Goal: Navigation & Orientation: Understand site structure

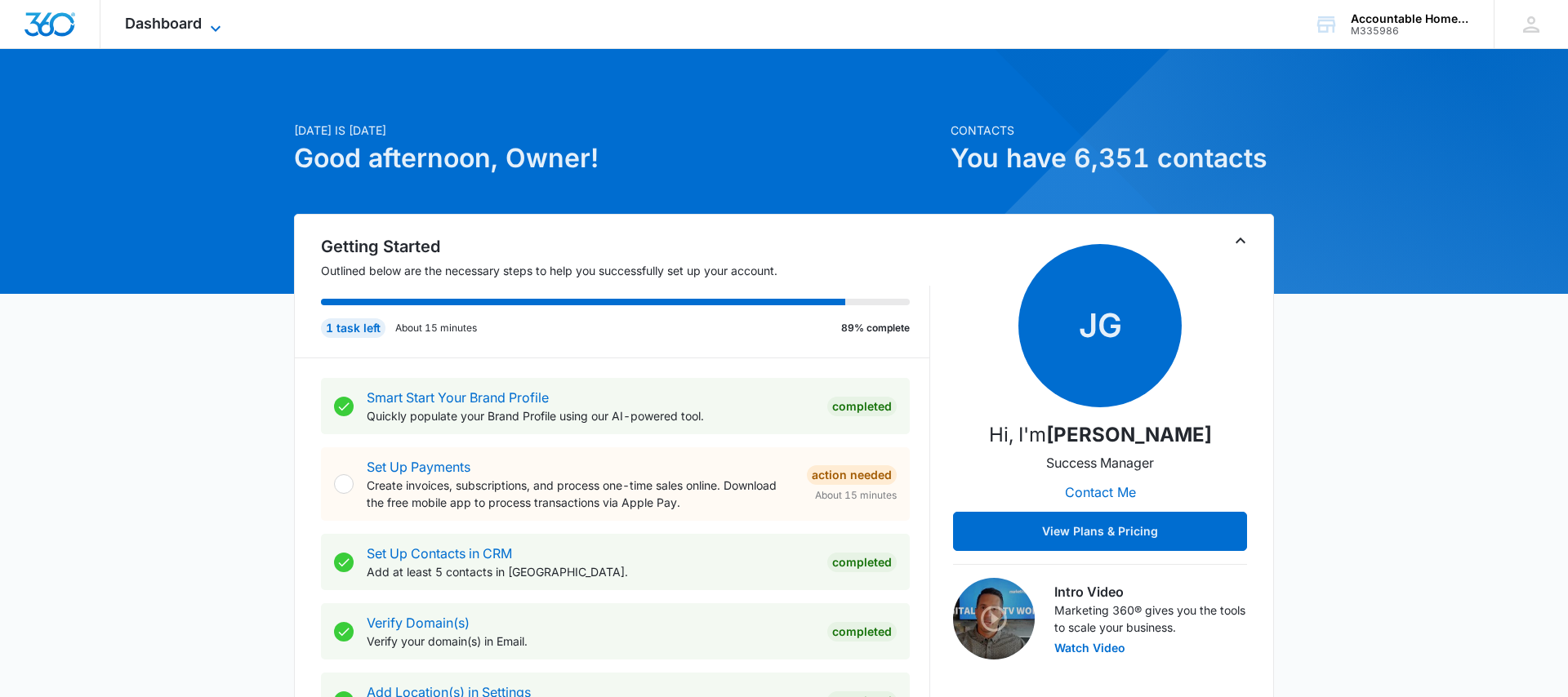
click at [170, 21] on span "Dashboard" at bounding box center [163, 23] width 76 height 17
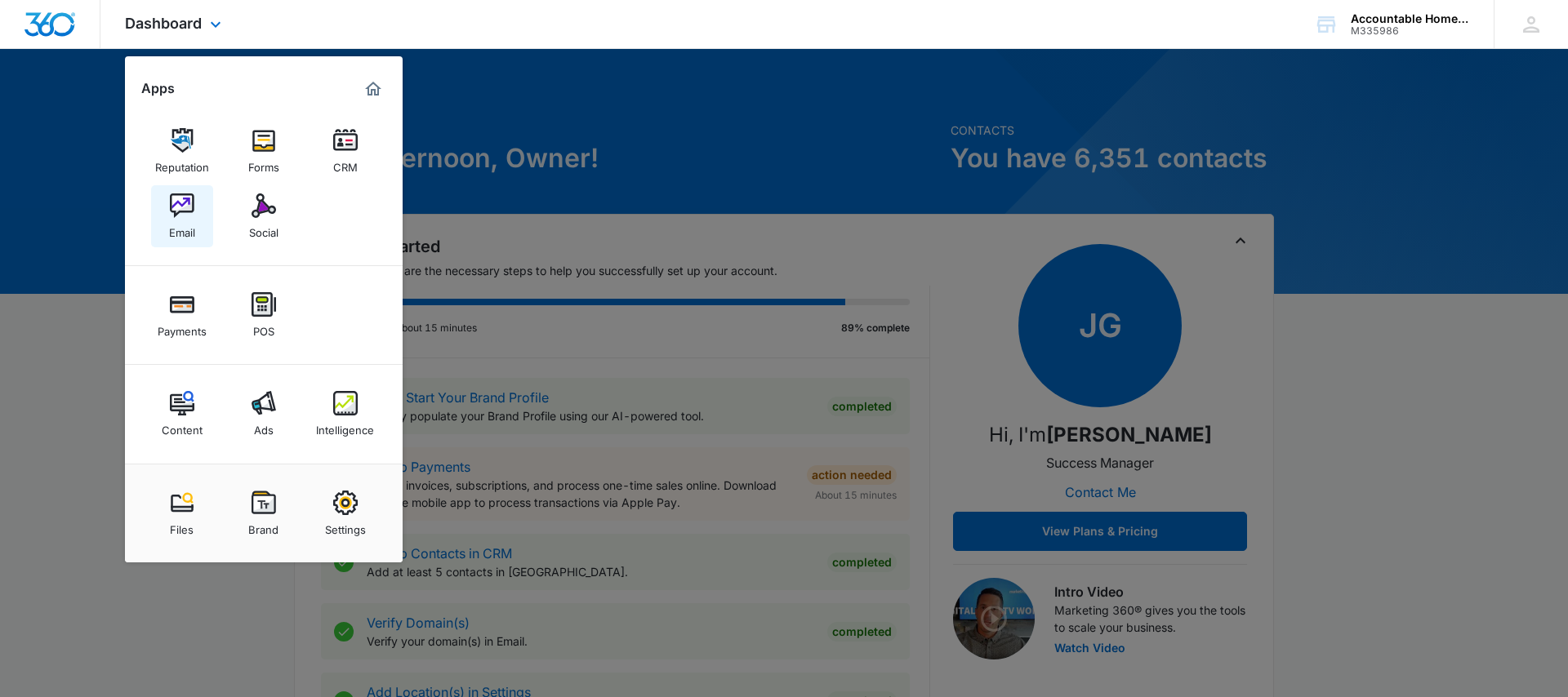
click at [181, 205] on img at bounding box center [181, 205] width 25 height 25
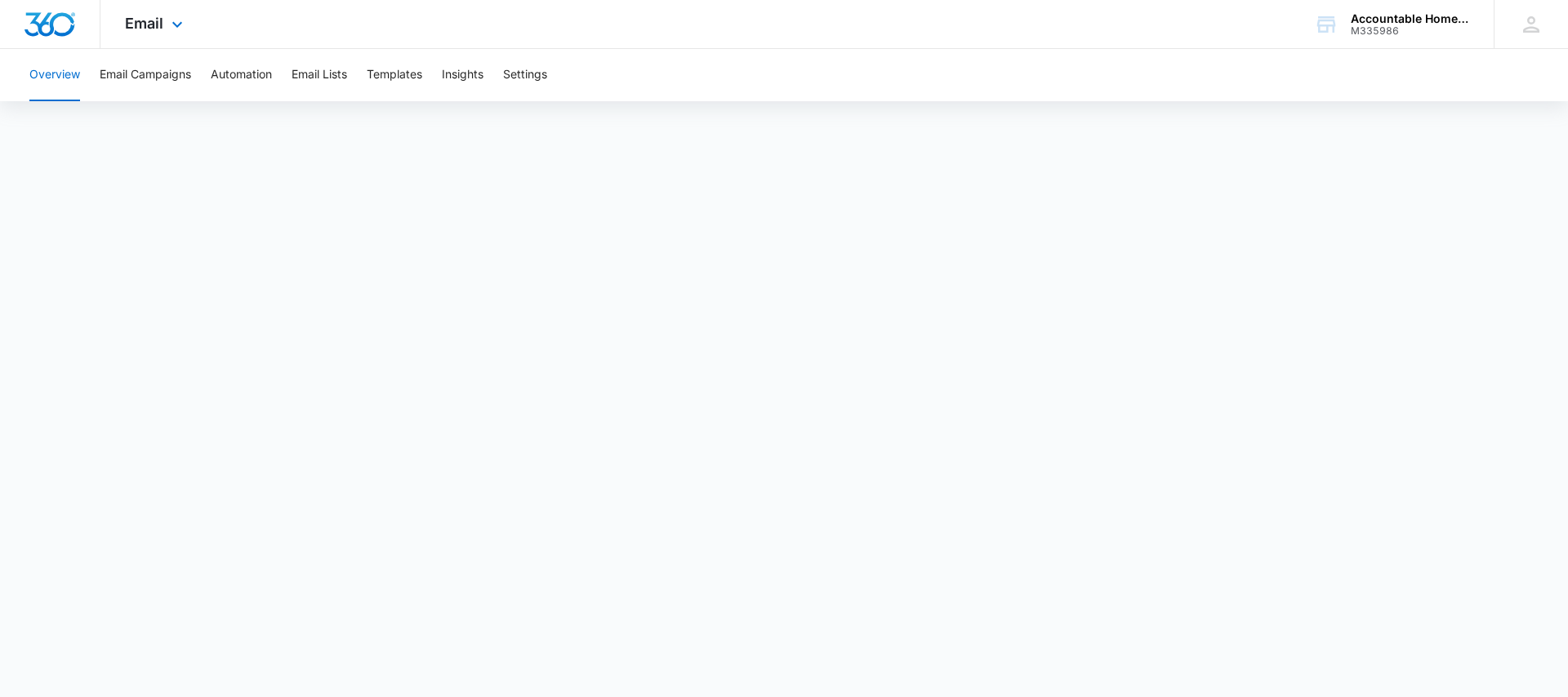
click at [186, 28] on div "Email Apps Reputation Forms CRM Email Social Payments POS Content Ads Intellige…" at bounding box center [156, 24] width 111 height 49
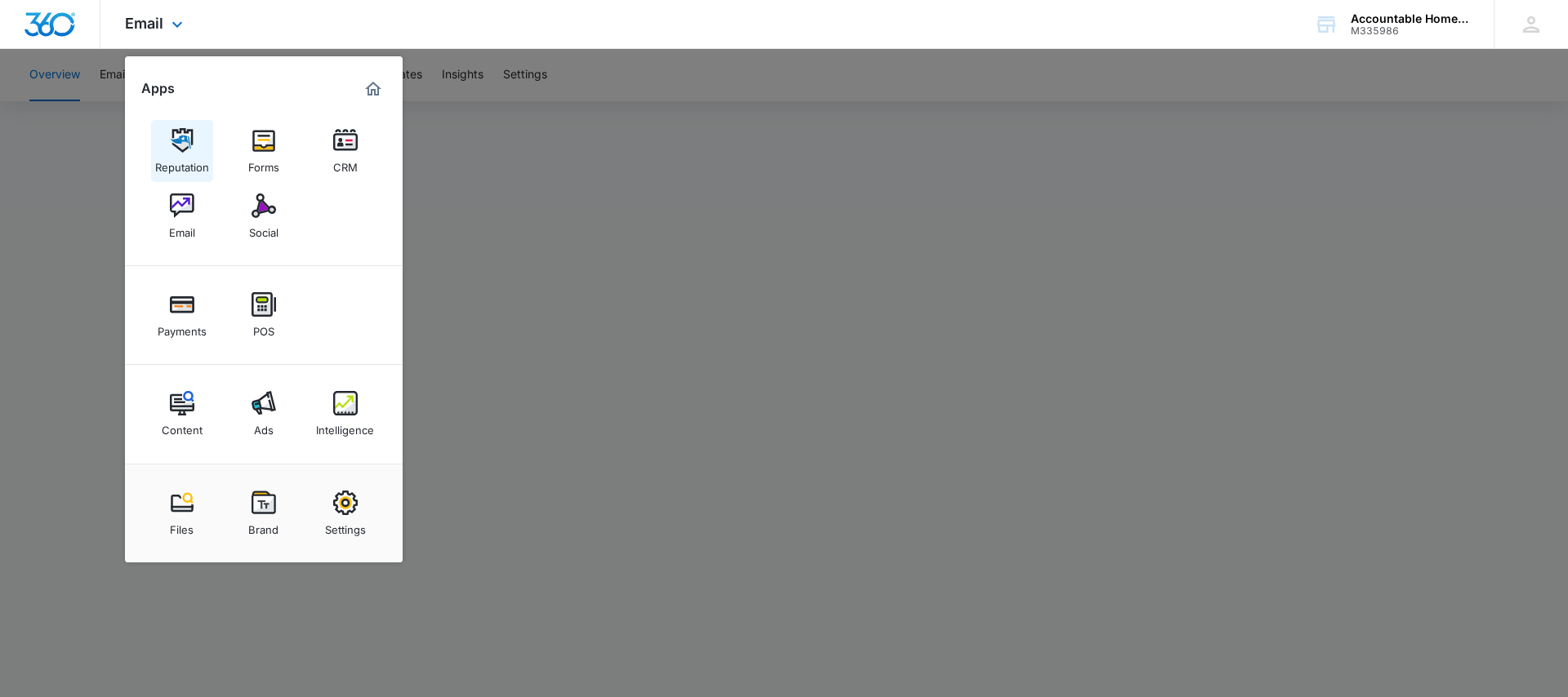
click at [181, 139] on img at bounding box center [181, 140] width 25 height 25
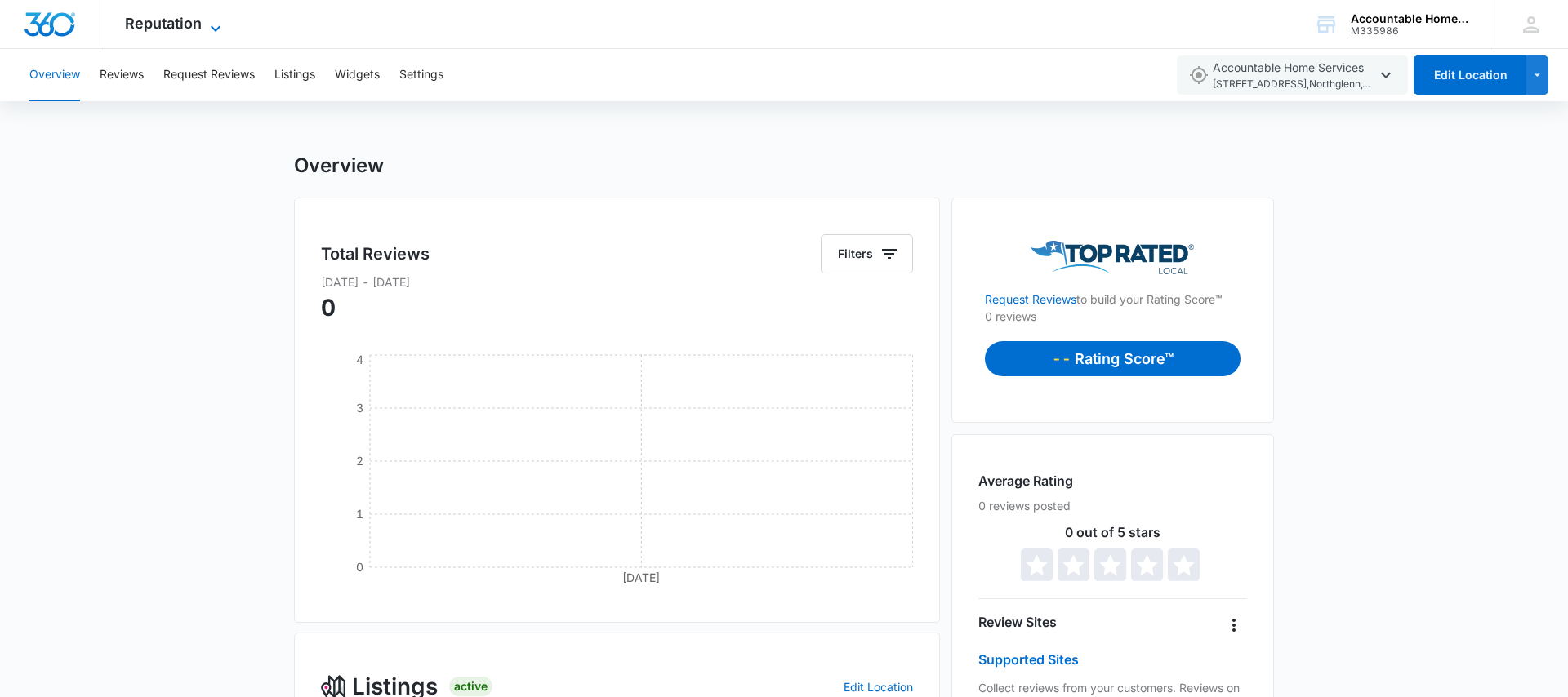
click at [156, 25] on span "Reputation" at bounding box center [163, 23] width 76 height 17
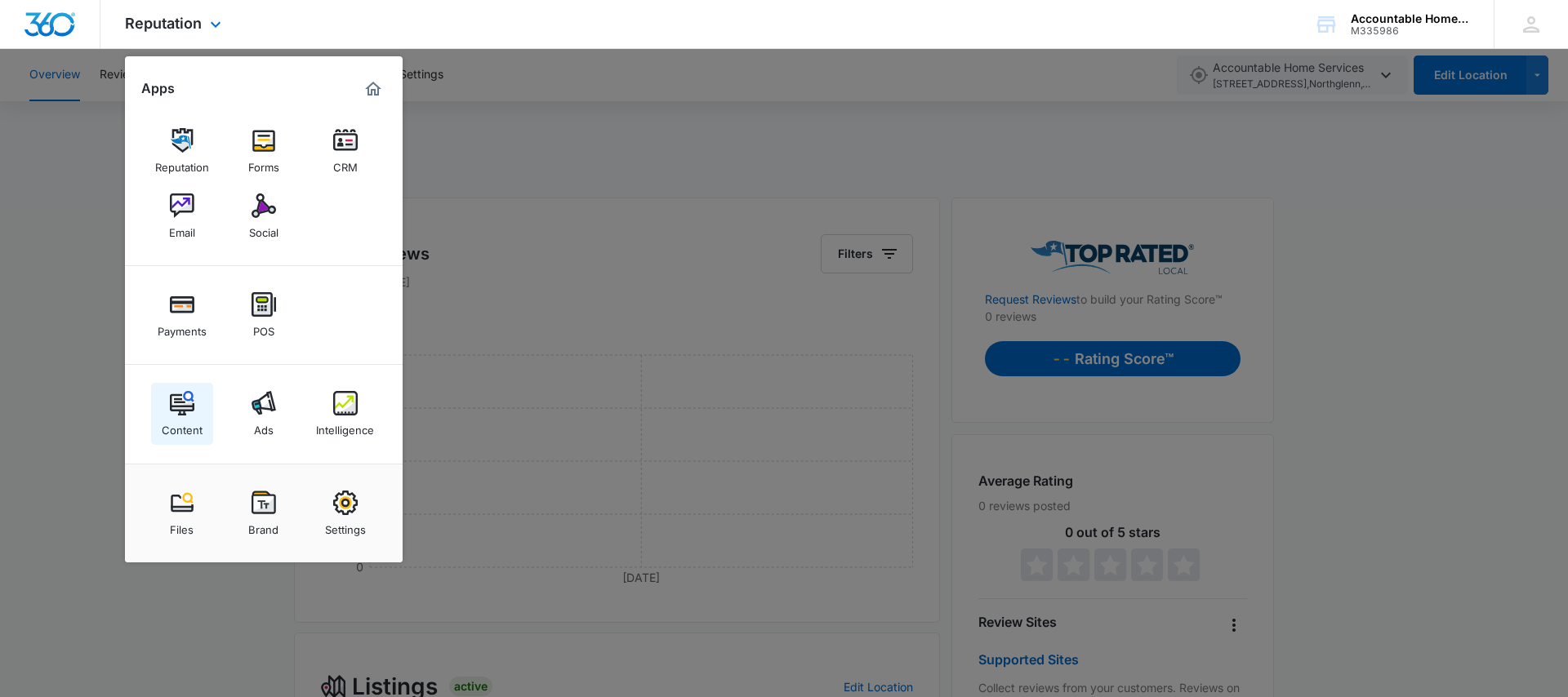
click at [181, 409] on img at bounding box center [181, 403] width 25 height 25
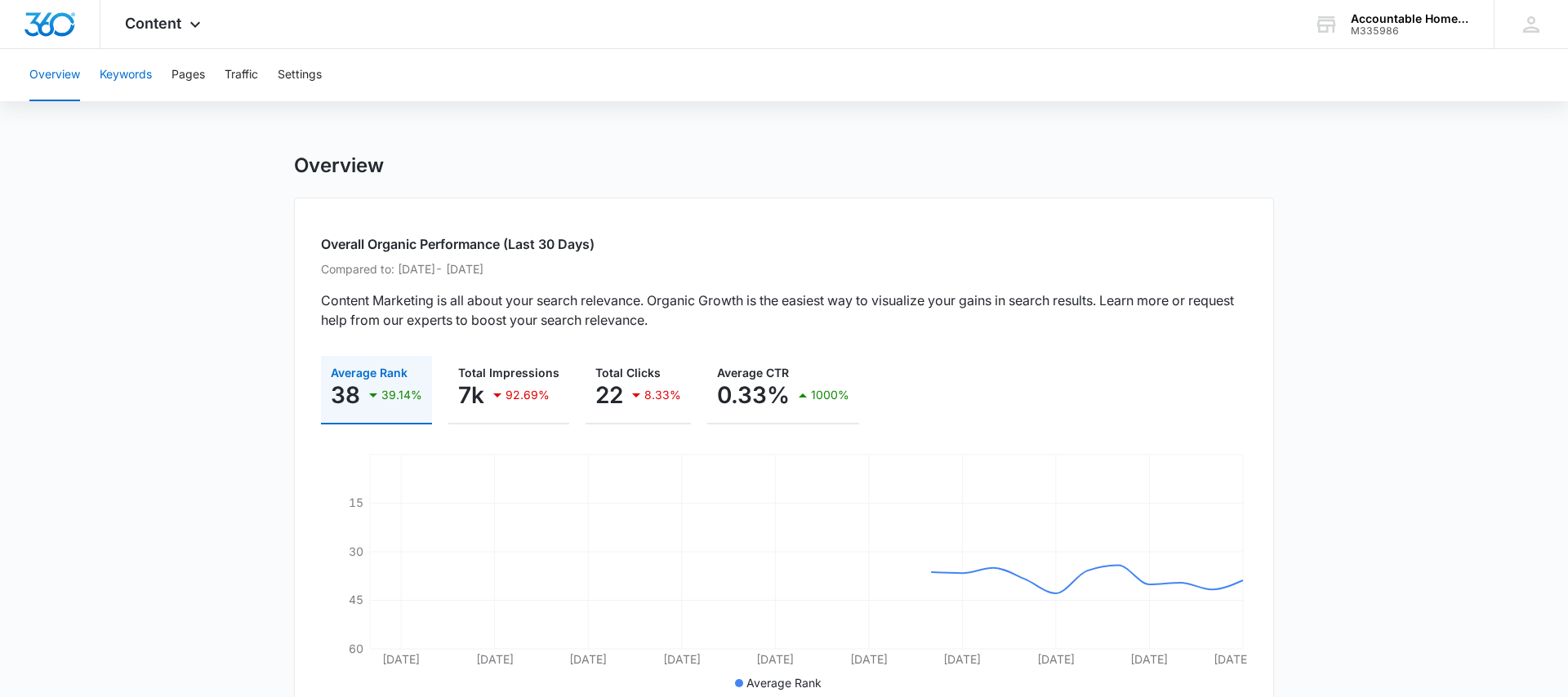
click at [141, 73] on button "Keywords" at bounding box center [125, 74] width 53 height 53
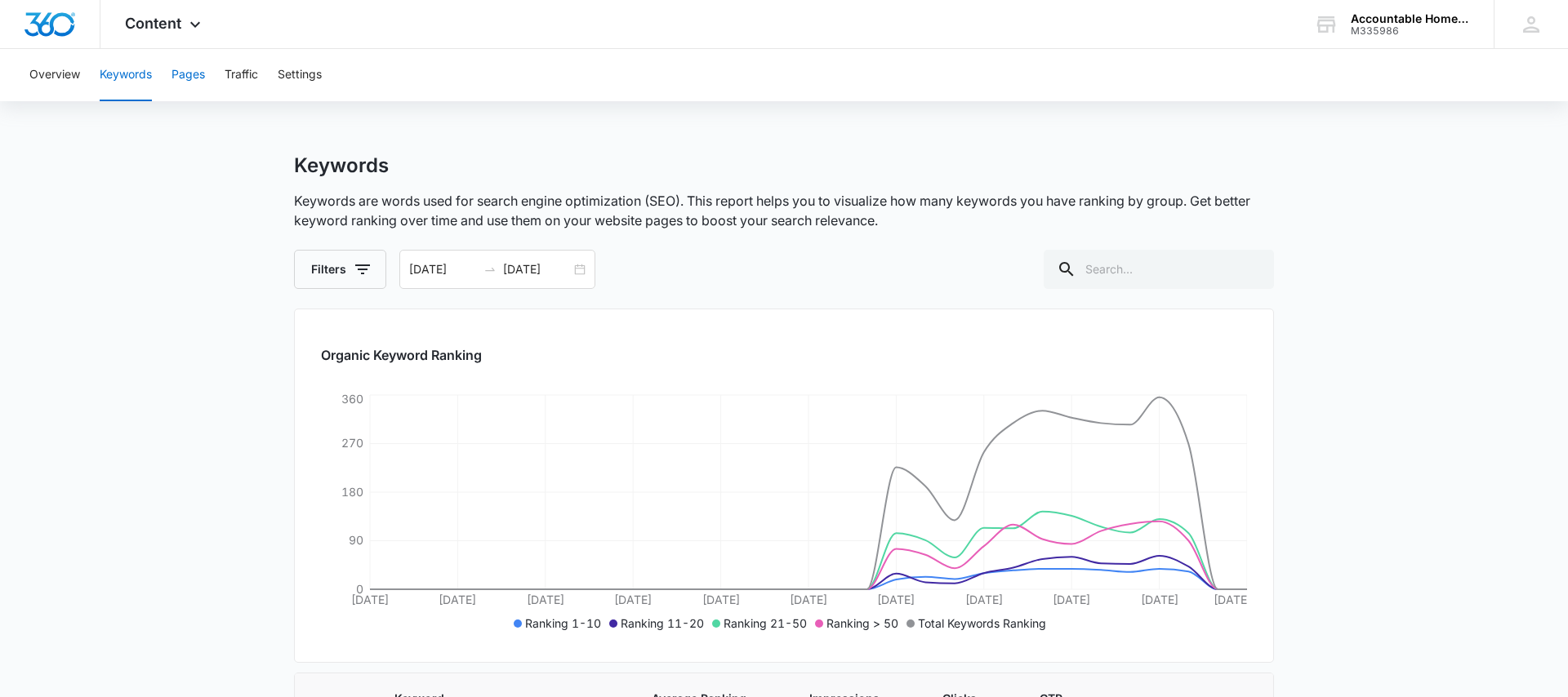
click at [177, 73] on button "Pages" at bounding box center [188, 74] width 34 height 53
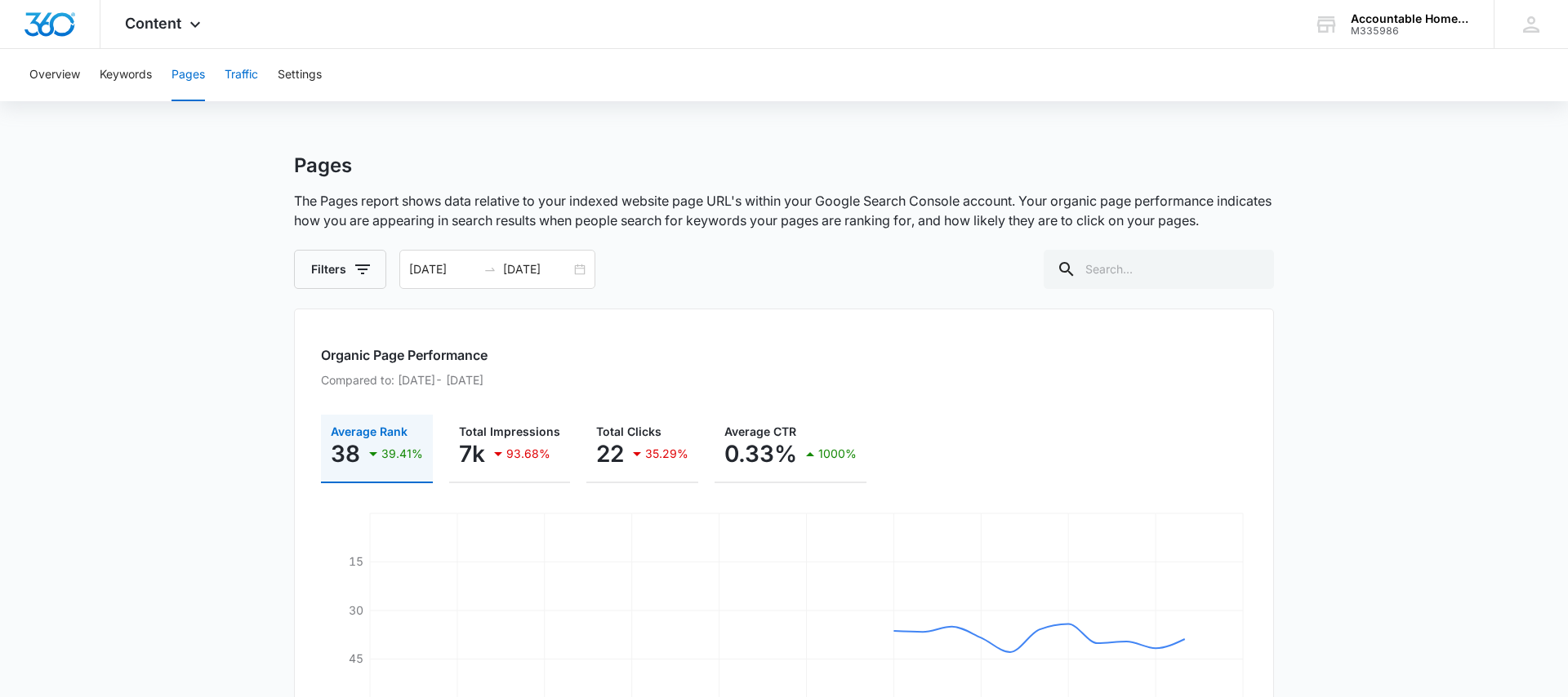
click at [257, 71] on button "Traffic" at bounding box center [241, 74] width 34 height 53
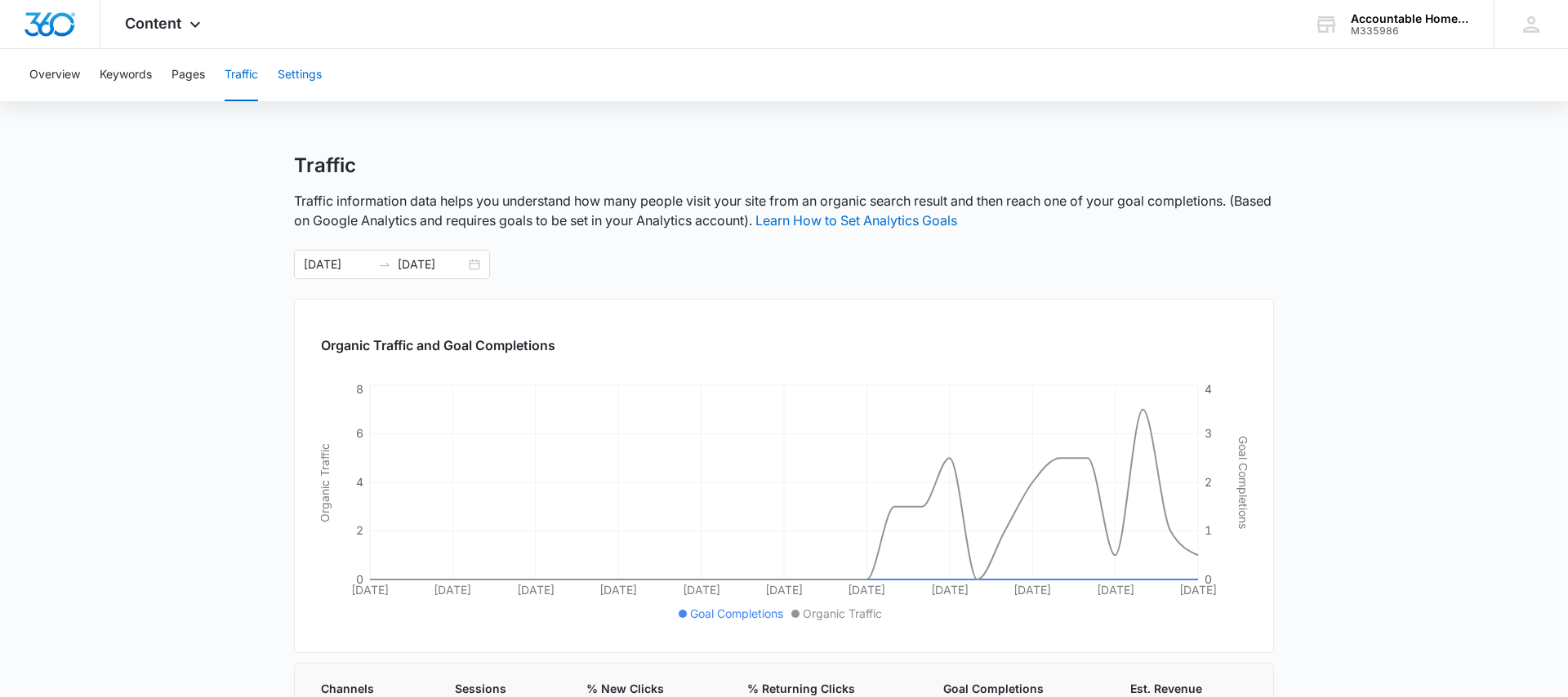
click at [302, 81] on button "Settings" at bounding box center [300, 74] width 44 height 53
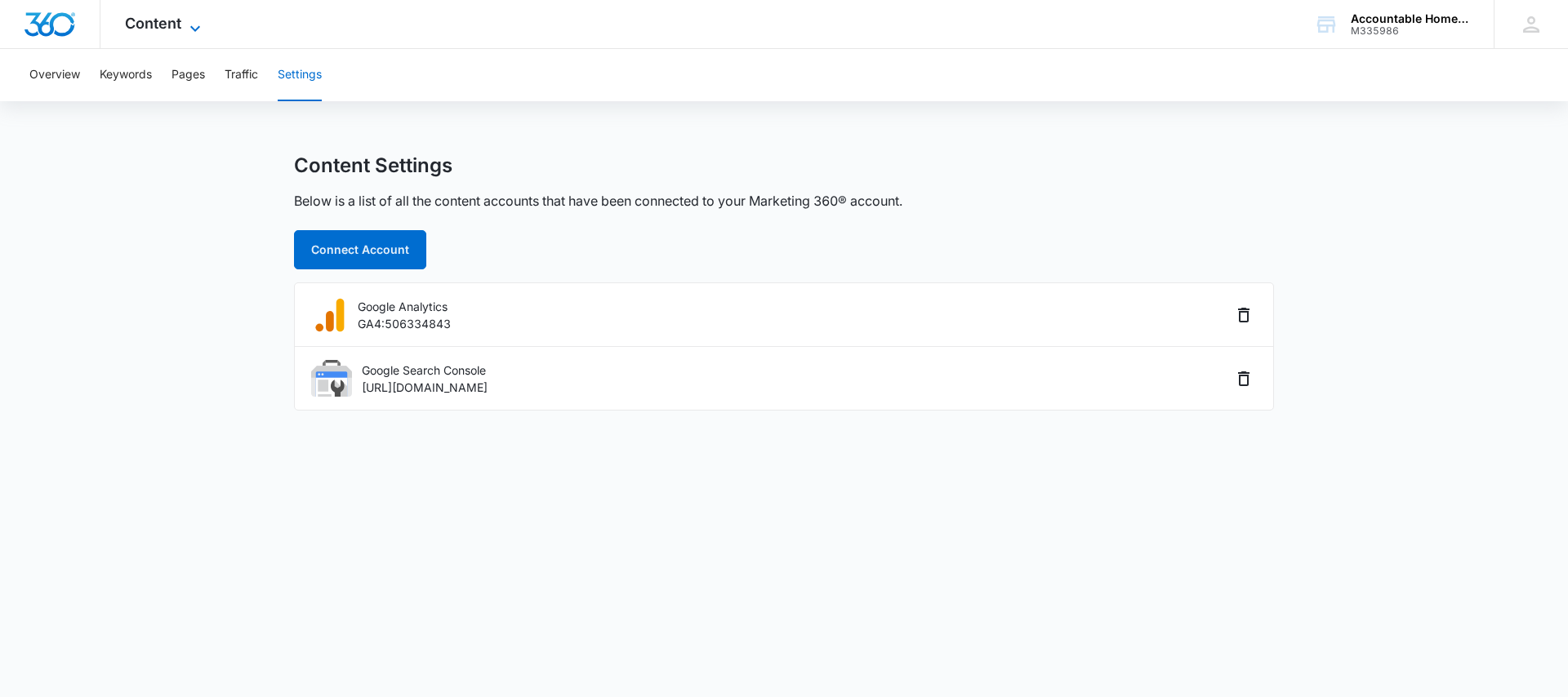
click at [181, 30] on span "Content" at bounding box center [153, 23] width 57 height 17
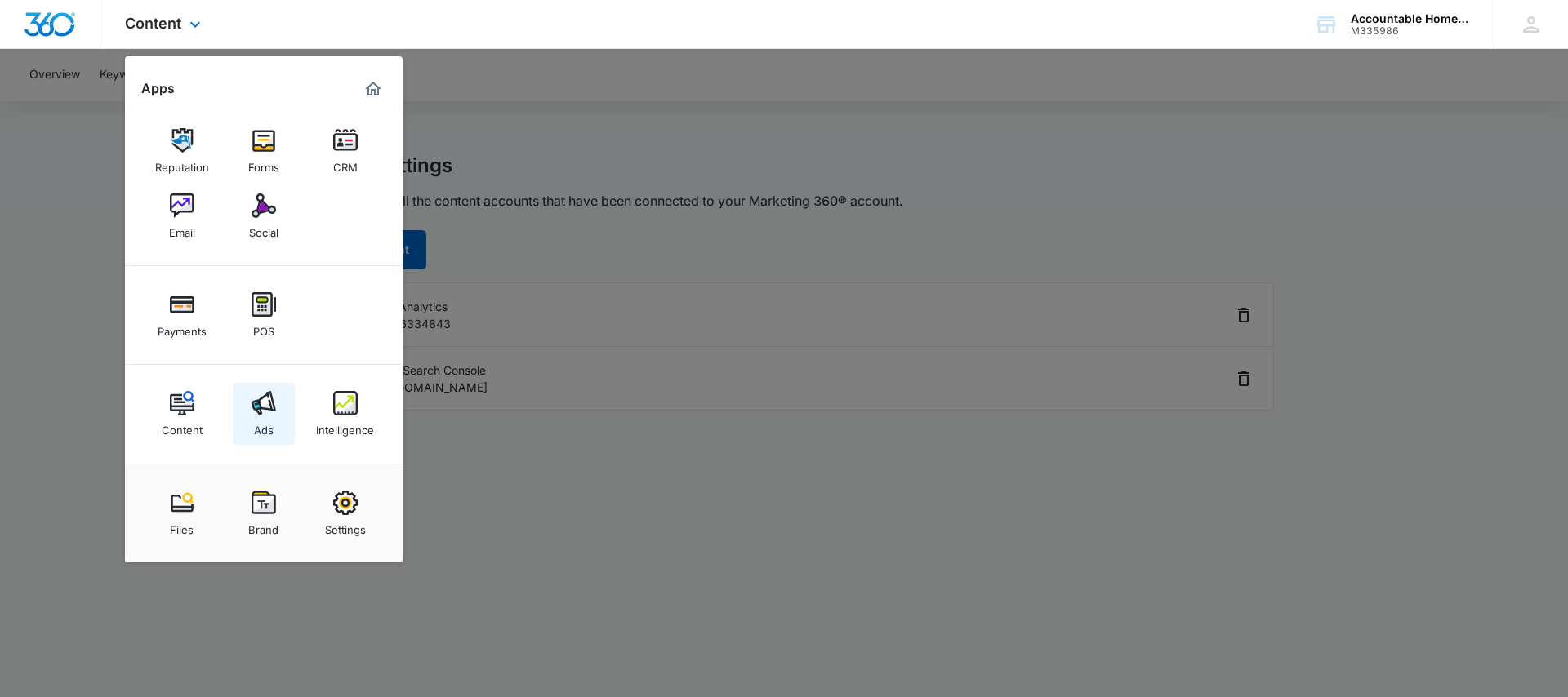
click at [260, 407] on img at bounding box center [264, 403] width 25 height 25
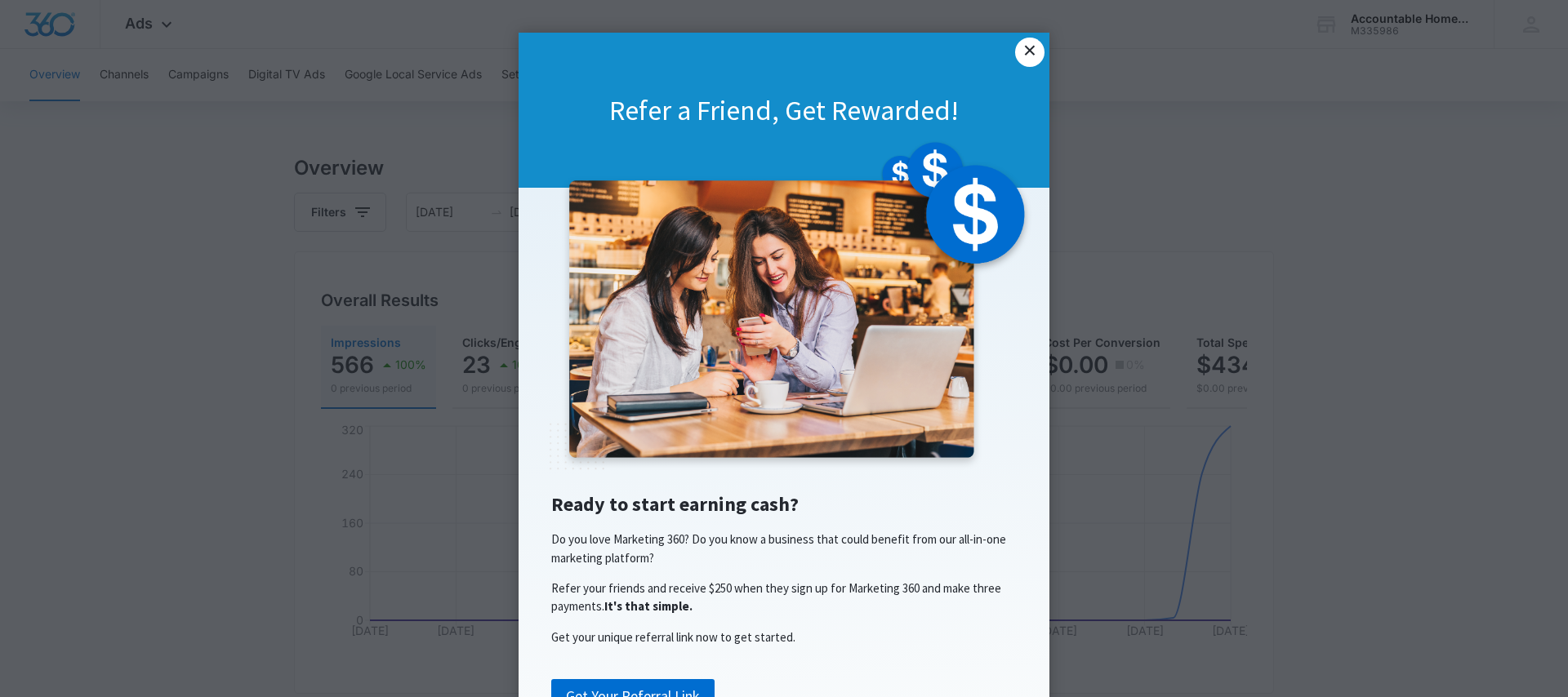
click at [1025, 61] on link "×" at bounding box center [1029, 53] width 30 height 30
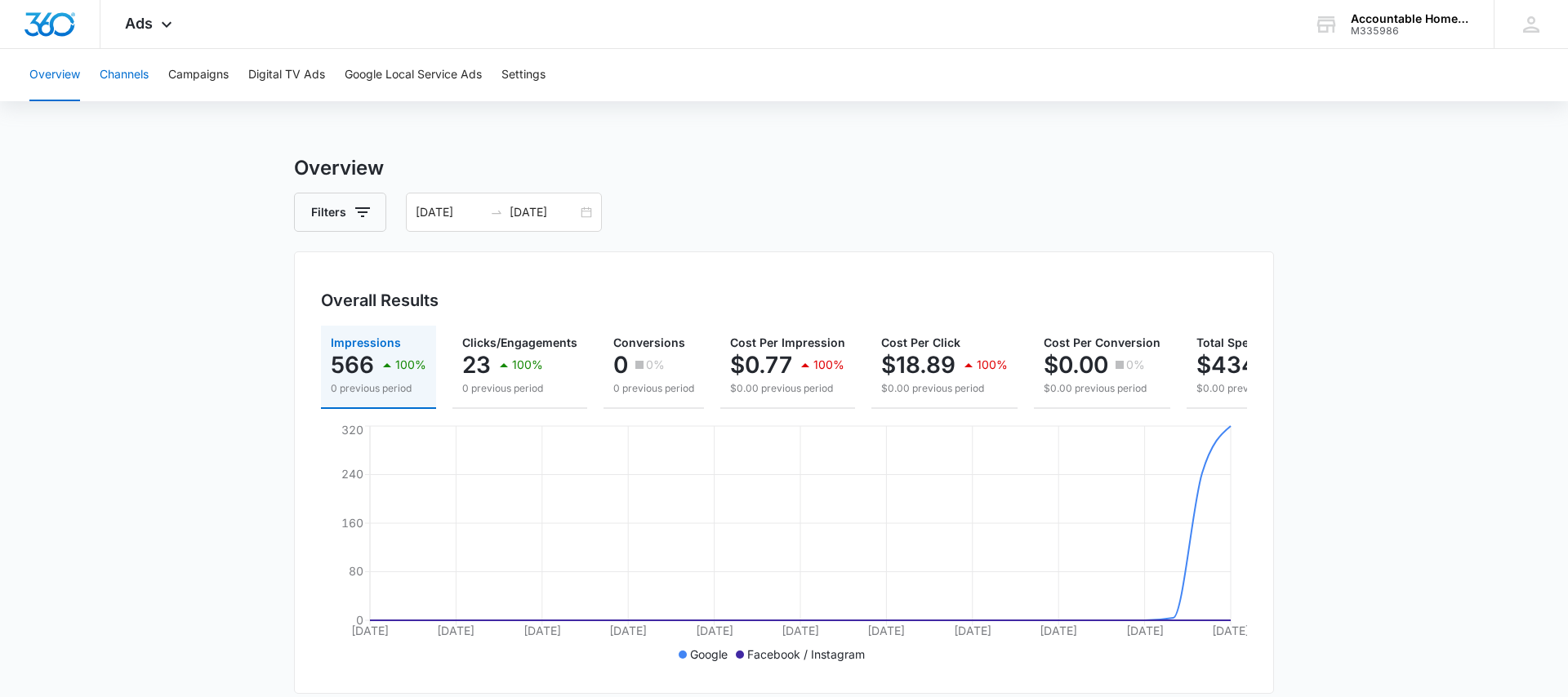
click at [127, 74] on button "Channels" at bounding box center [123, 74] width 49 height 53
click at [146, 26] on span "Ads" at bounding box center [139, 23] width 28 height 17
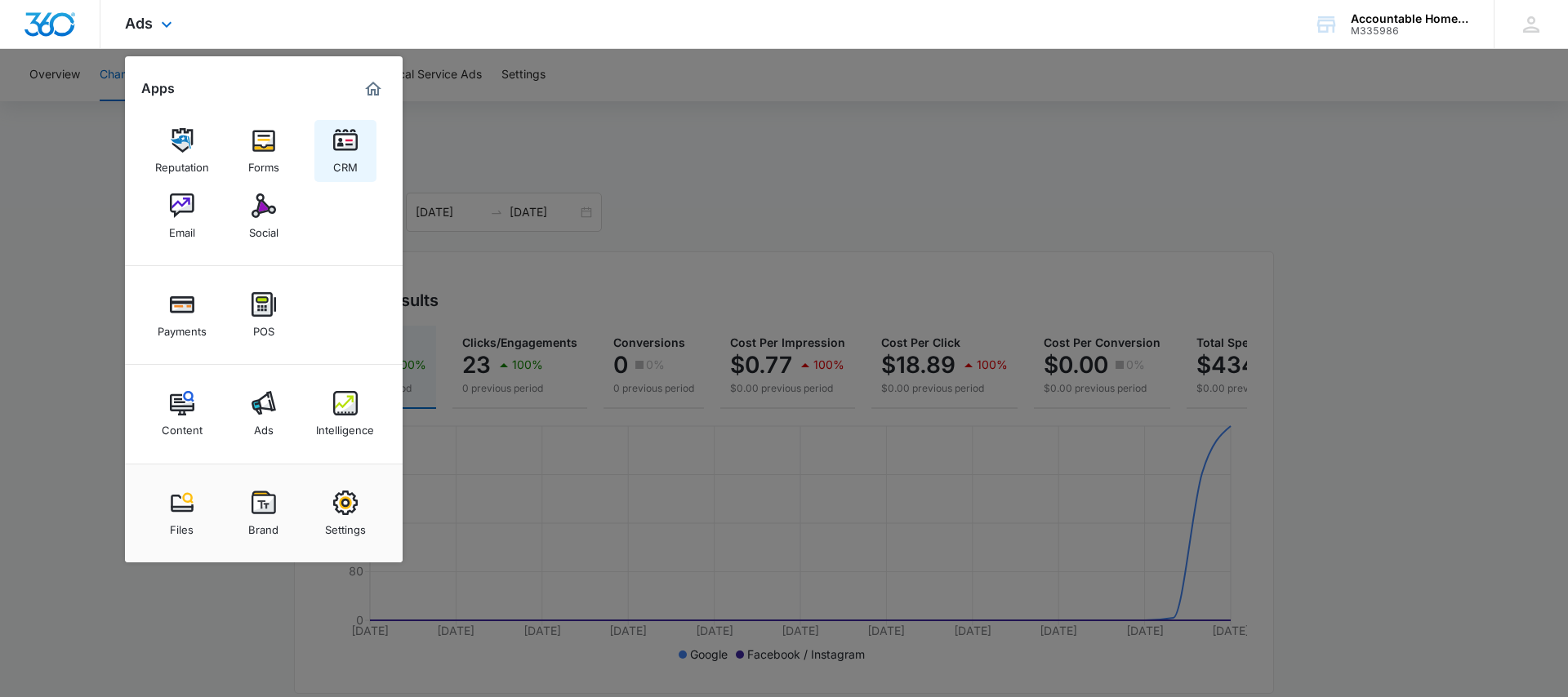
click at [347, 148] on img at bounding box center [345, 140] width 25 height 25
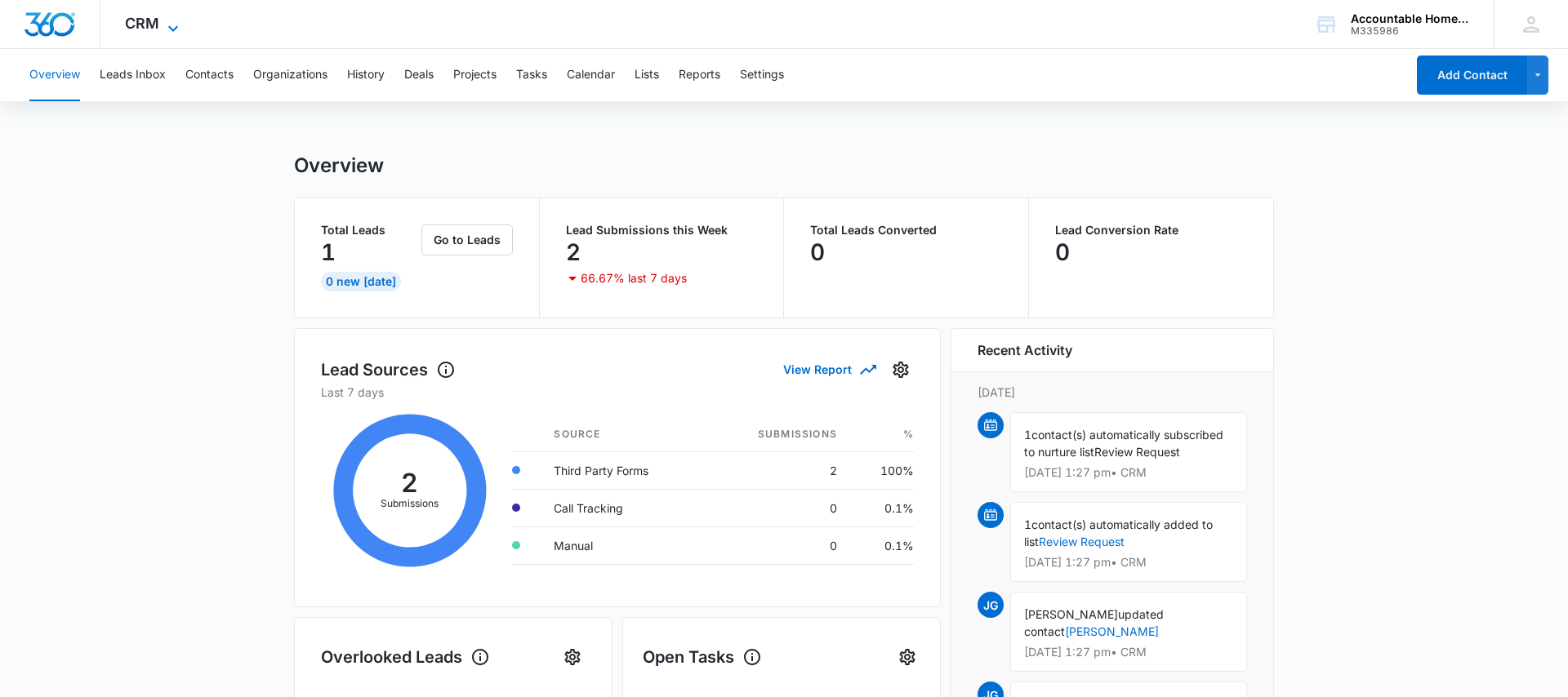
click at [171, 23] on icon at bounding box center [174, 29] width 20 height 20
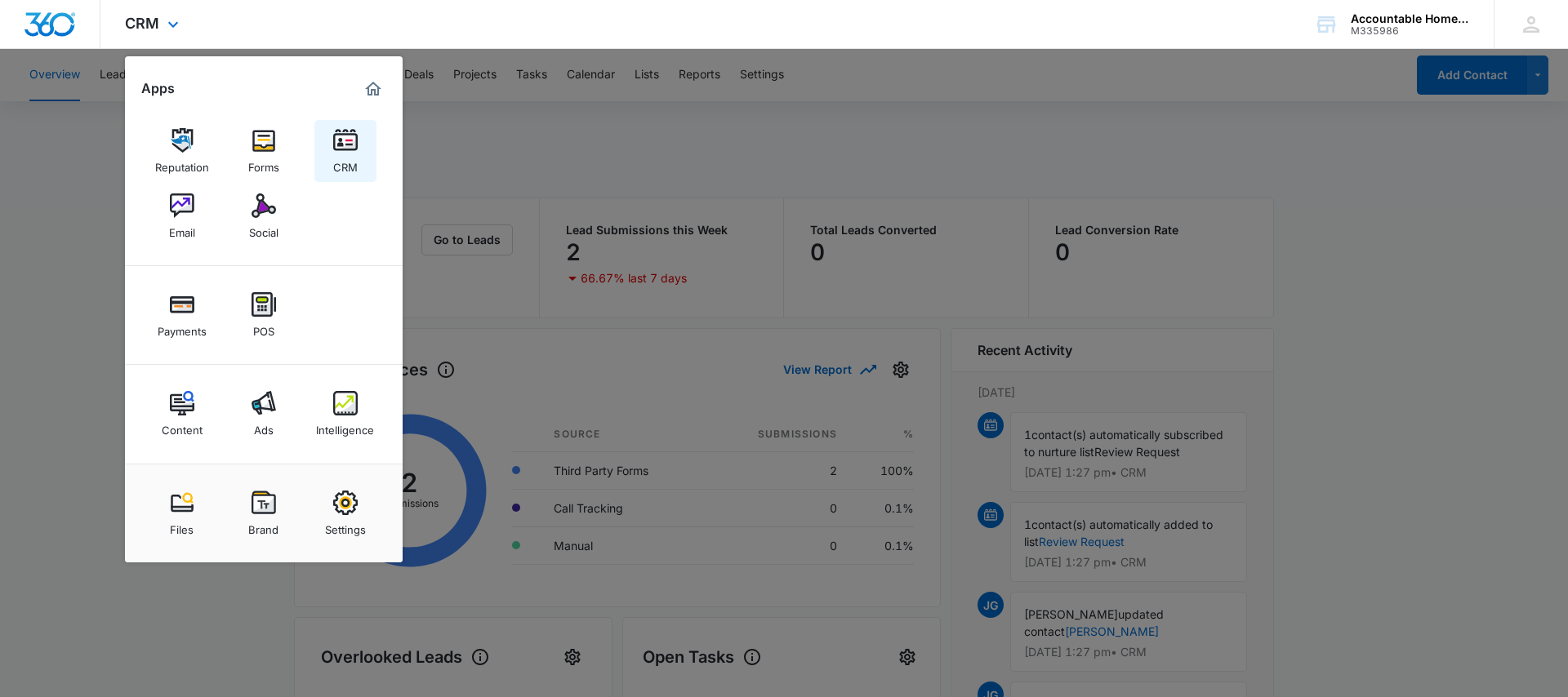
click at [336, 154] on div "CRM" at bounding box center [345, 163] width 25 height 21
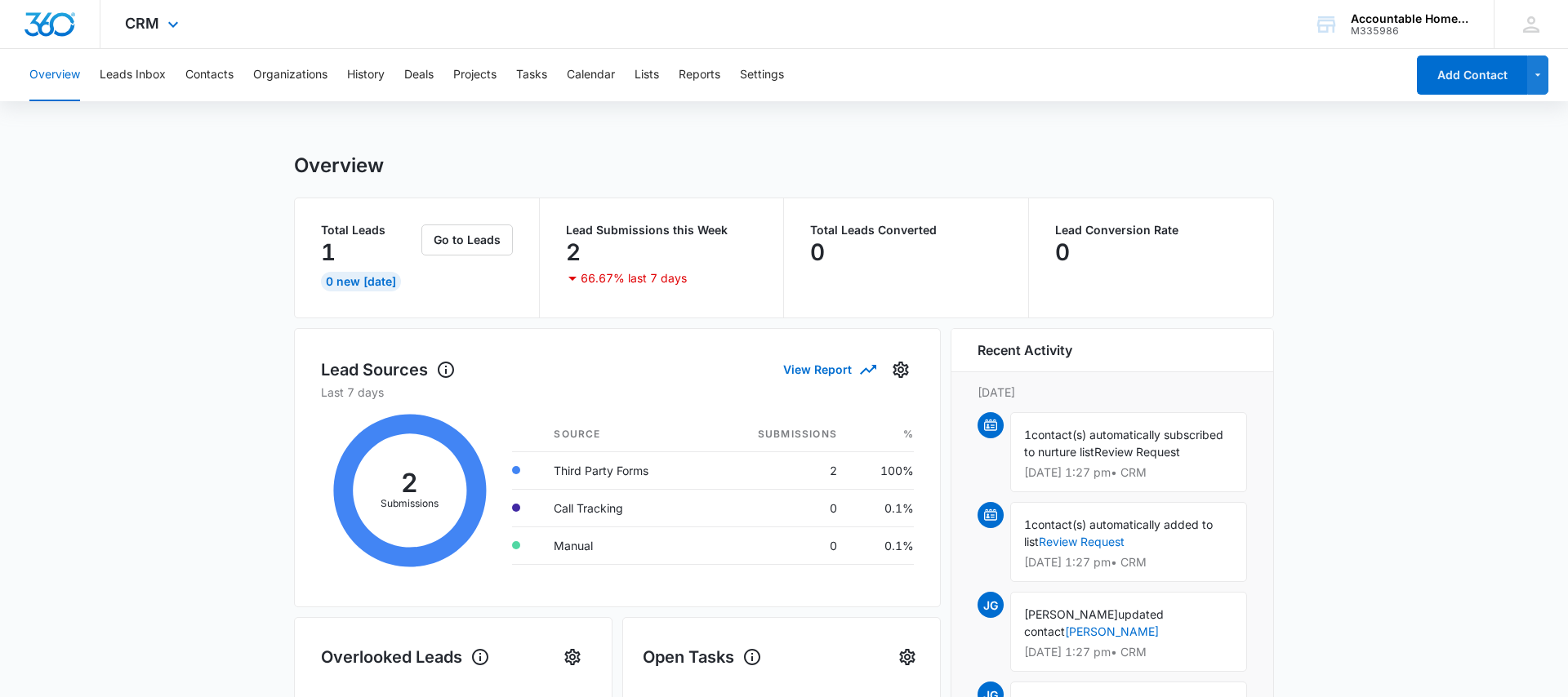
click at [160, 26] on div "CRM Apps Reputation Forms CRM Email Social Payments POS Content Ads Intelligenc…" at bounding box center [154, 24] width 107 height 49
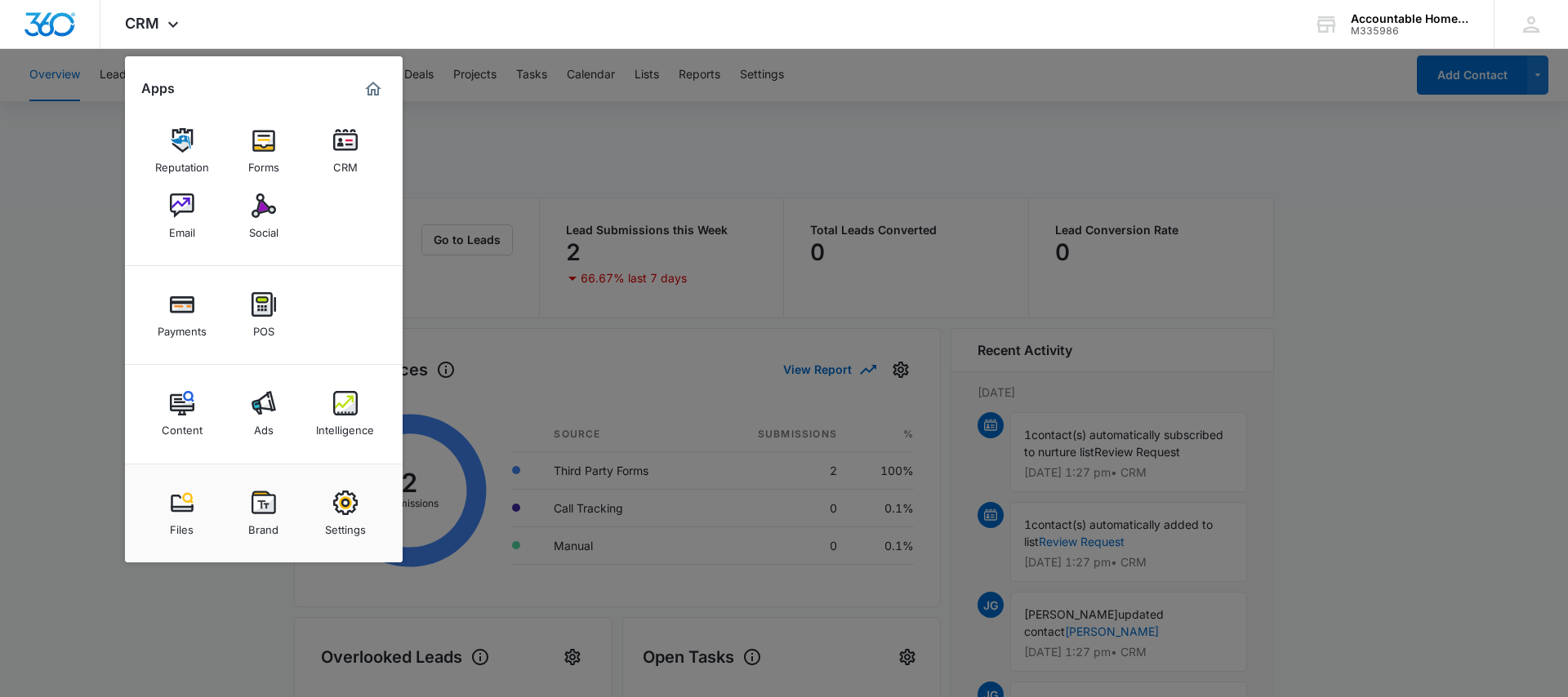
click at [506, 167] on div at bounding box center [784, 348] width 1568 height 697
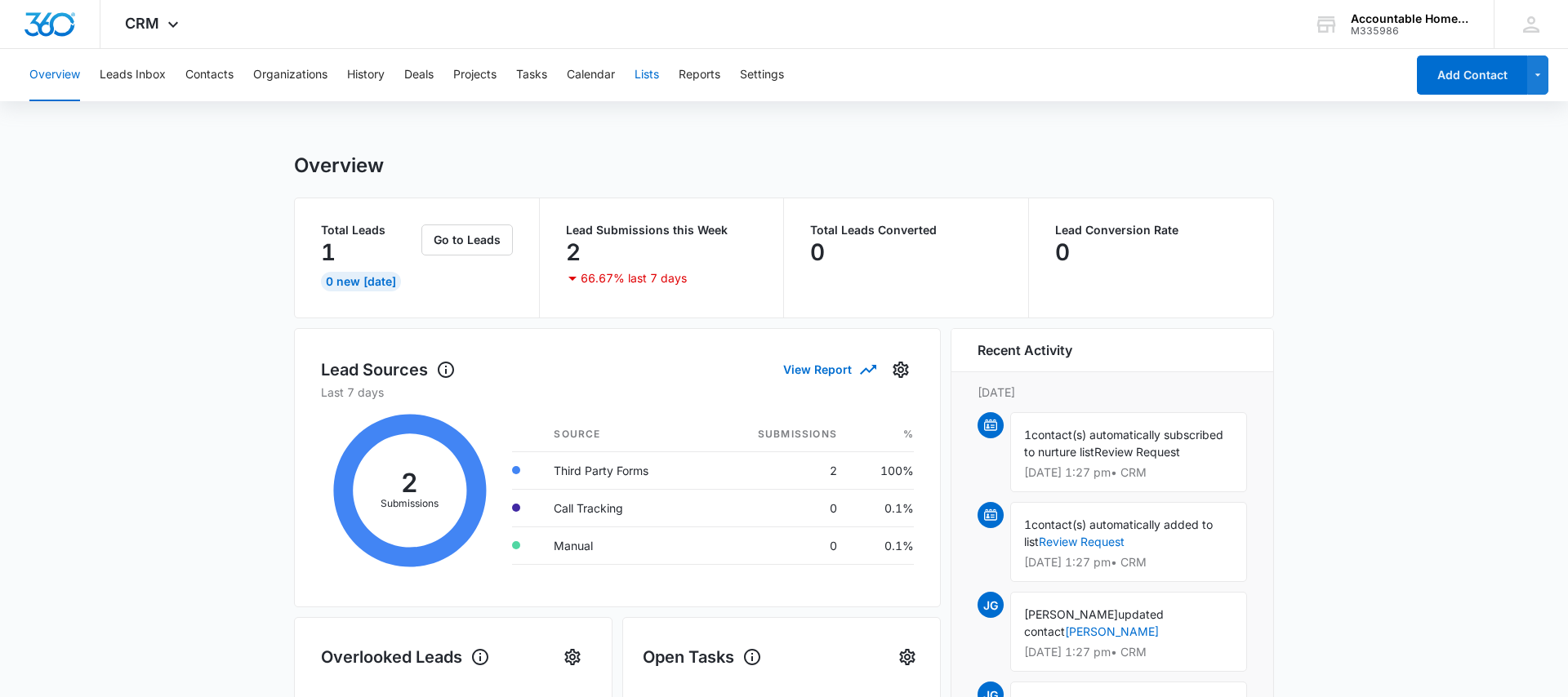
click at [655, 73] on button "Lists" at bounding box center [647, 74] width 25 height 53
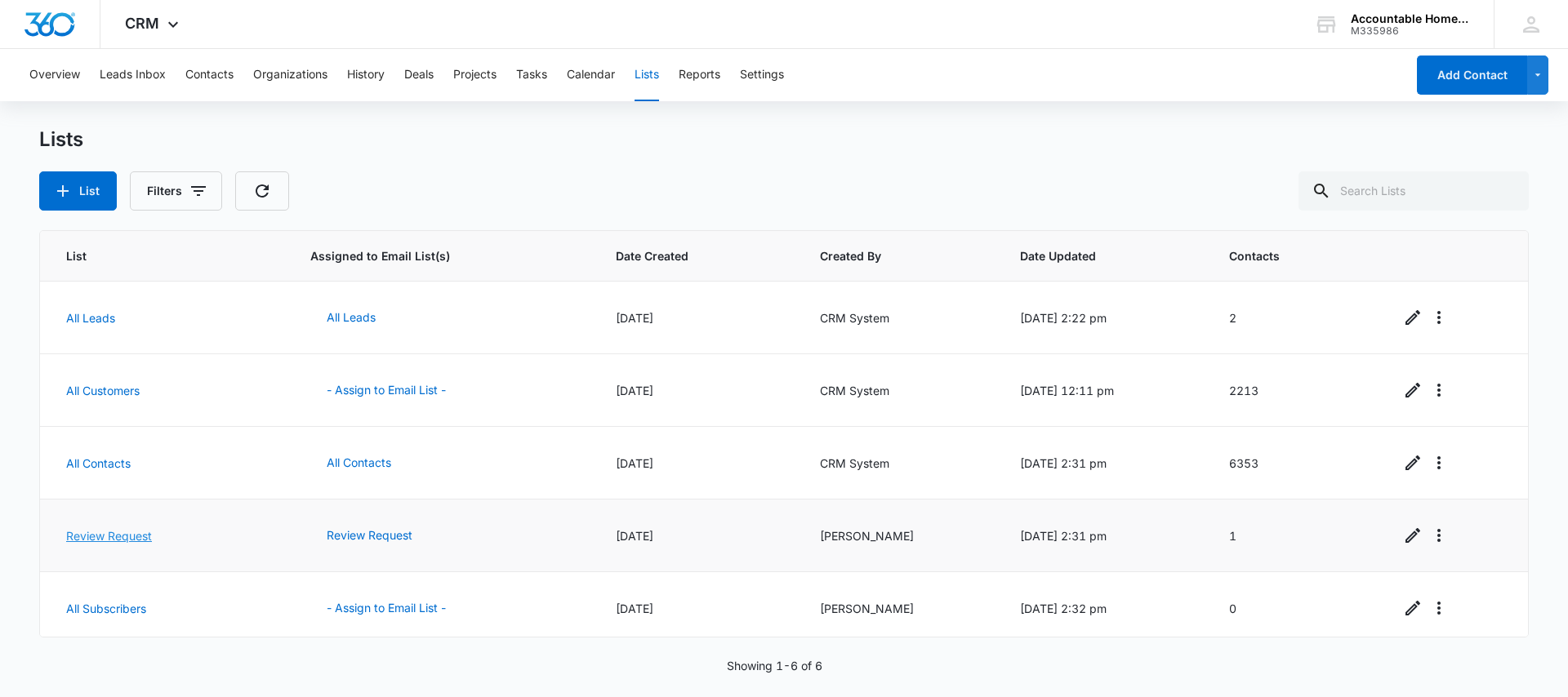
click at [111, 540] on link "Review Request" at bounding box center [109, 536] width 85 height 14
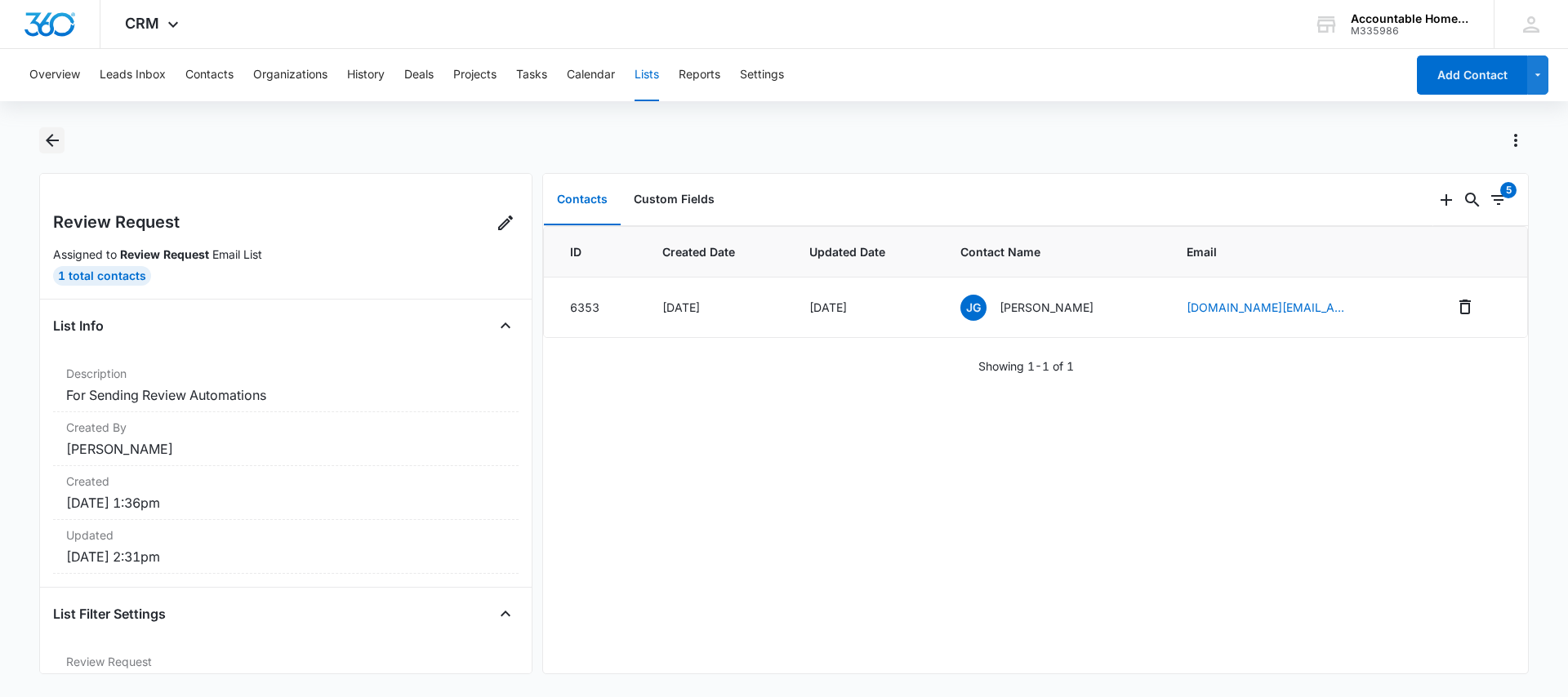
click at [48, 134] on icon "Back" at bounding box center [53, 141] width 20 height 20
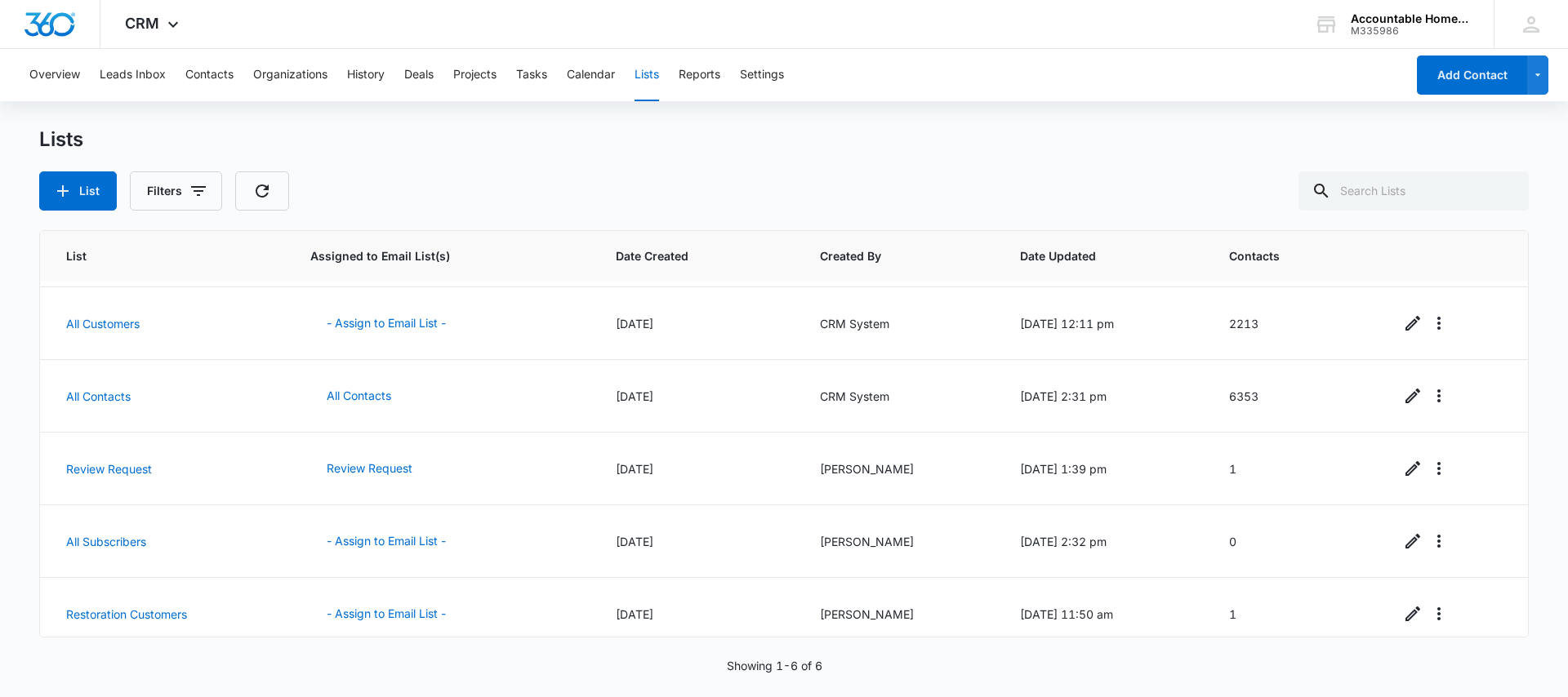
scroll to position [80, 0]
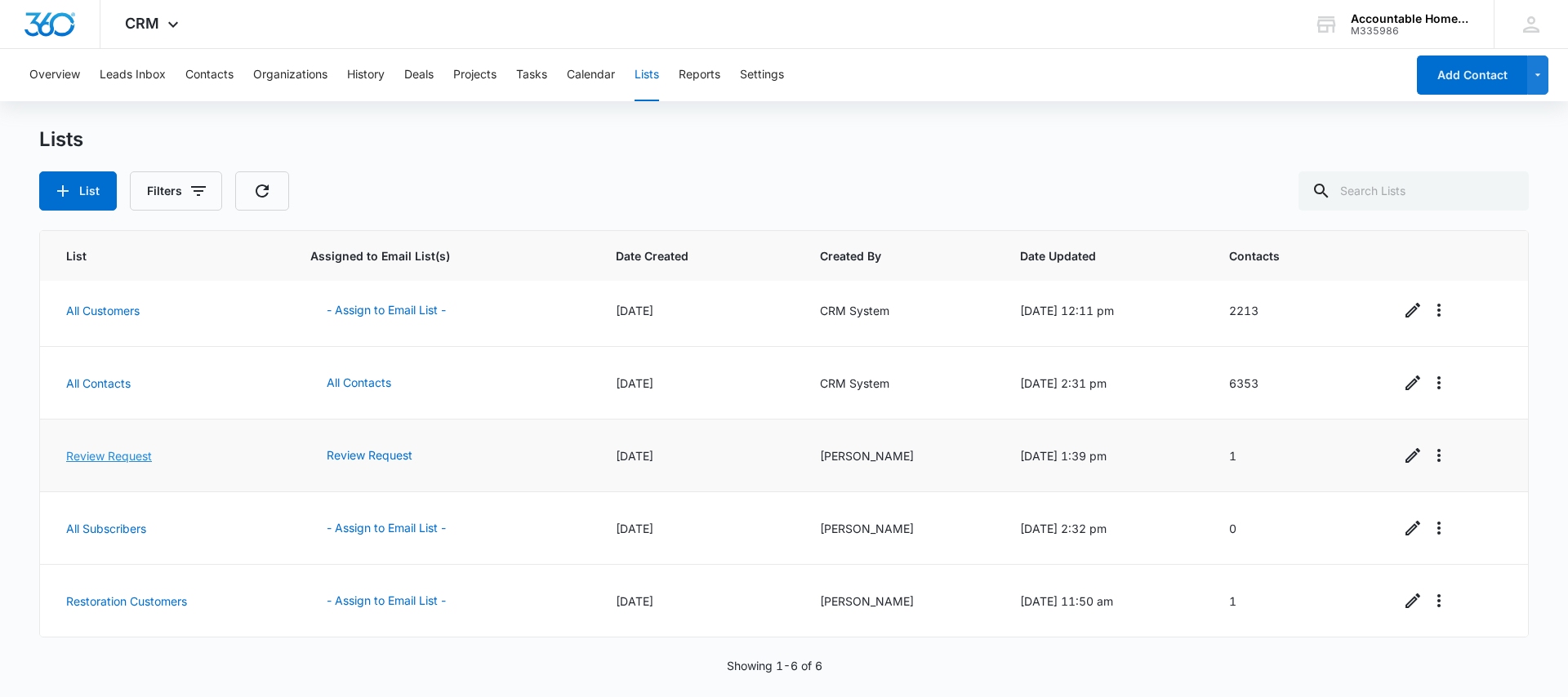
click at [111, 455] on link "Review Request" at bounding box center [109, 456] width 85 height 14
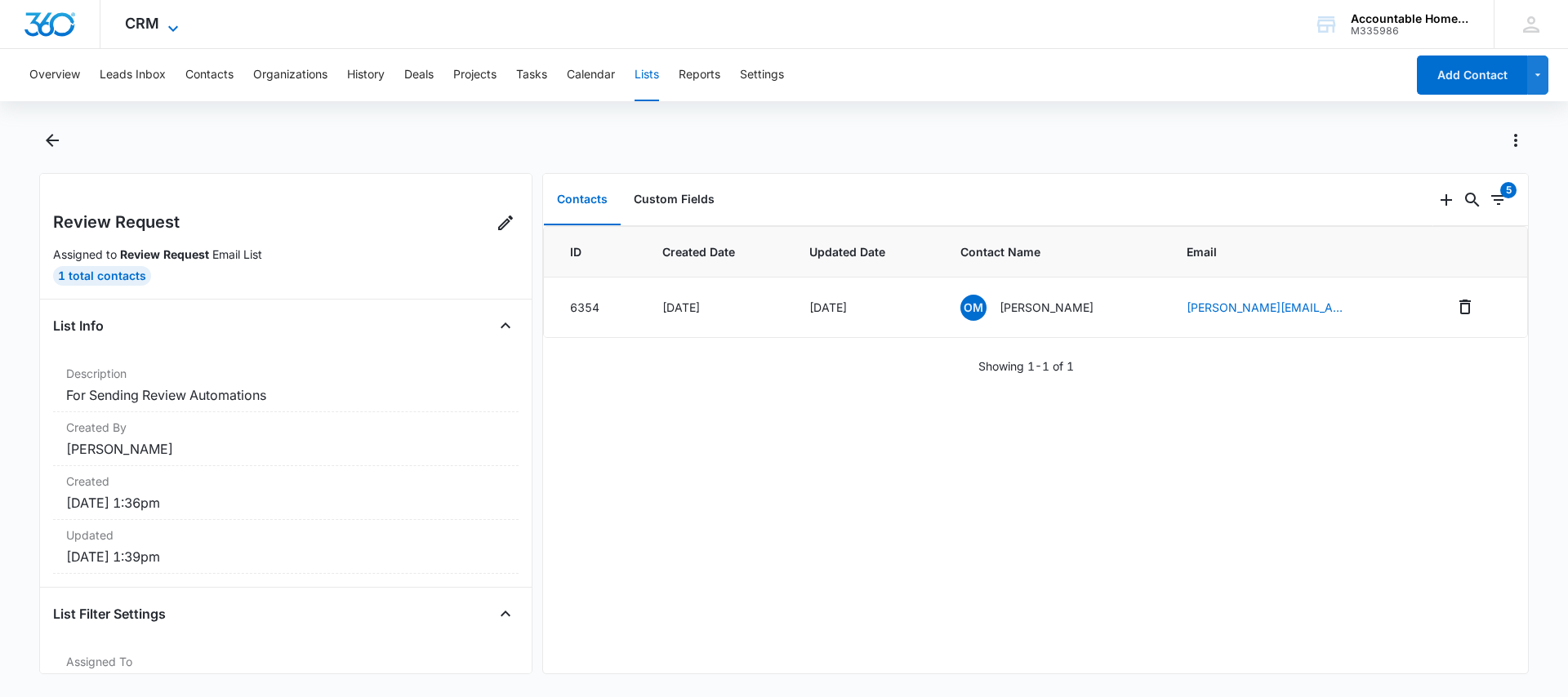
click at [157, 28] on span "CRM" at bounding box center [142, 23] width 35 height 17
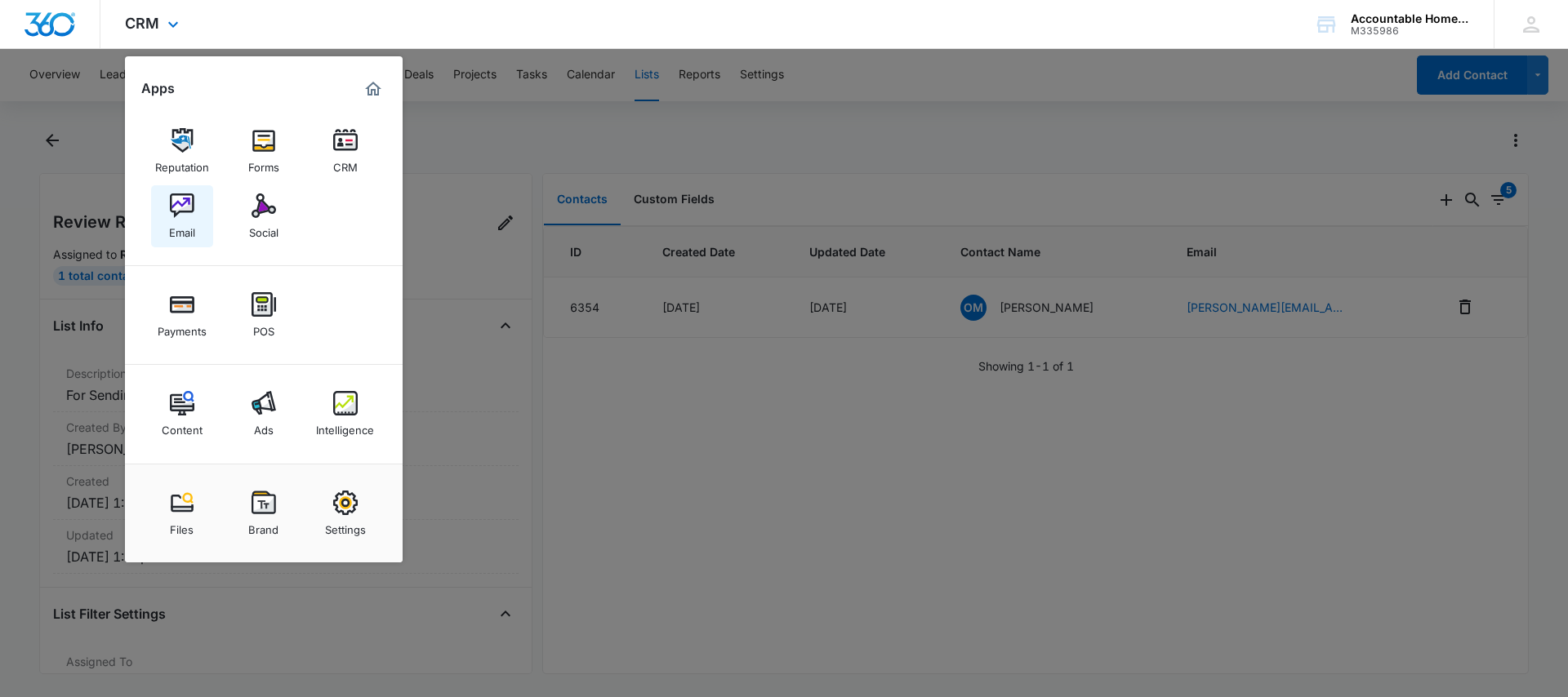
click at [181, 201] on img at bounding box center [181, 205] width 25 height 25
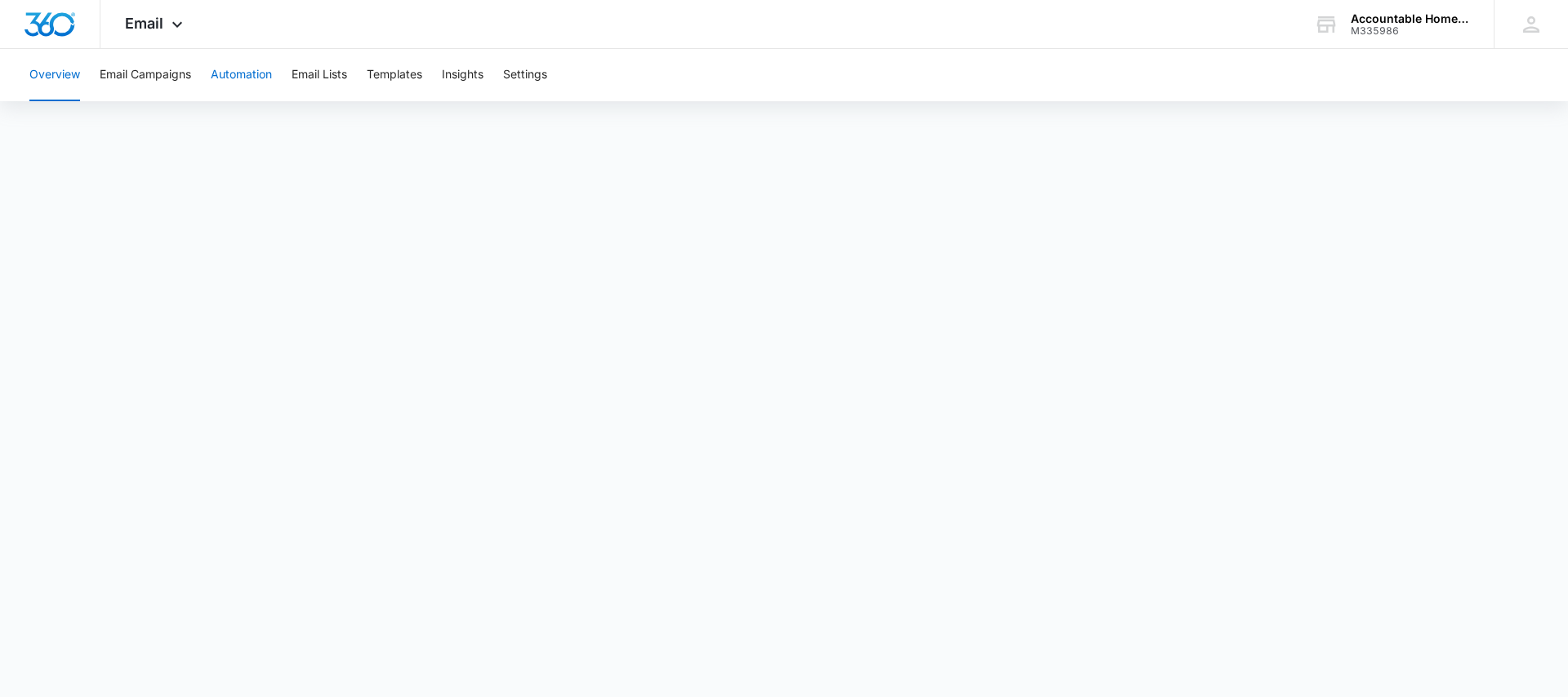
click at [247, 71] on button "Automation" at bounding box center [241, 74] width 61 height 53
click at [247, 73] on button "Automation" at bounding box center [241, 74] width 61 height 53
click at [58, 69] on button "Overview" at bounding box center [55, 74] width 51 height 53
click at [142, 71] on button "Email Campaigns" at bounding box center [145, 74] width 91 height 53
click at [257, 74] on button "Automation" at bounding box center [241, 74] width 61 height 53
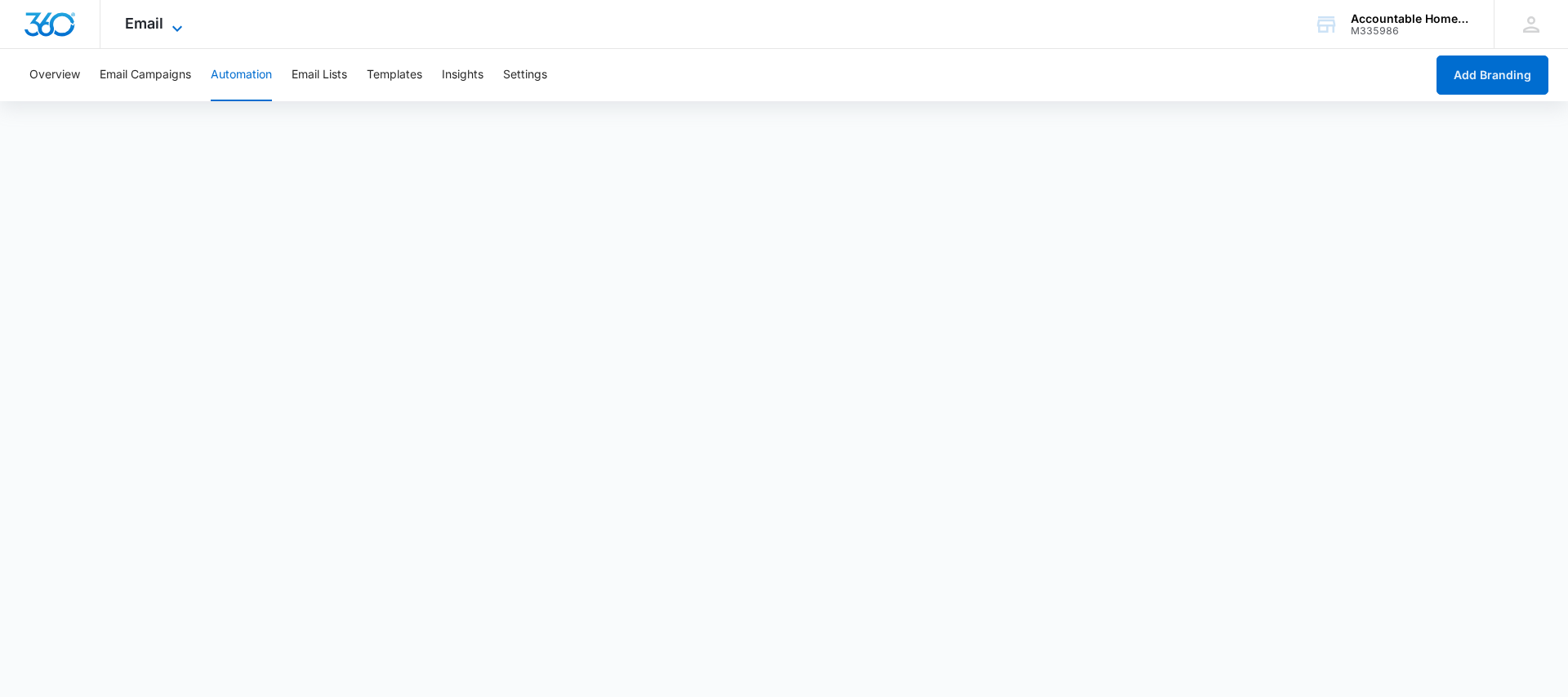
click at [173, 26] on icon at bounding box center [178, 29] width 10 height 6
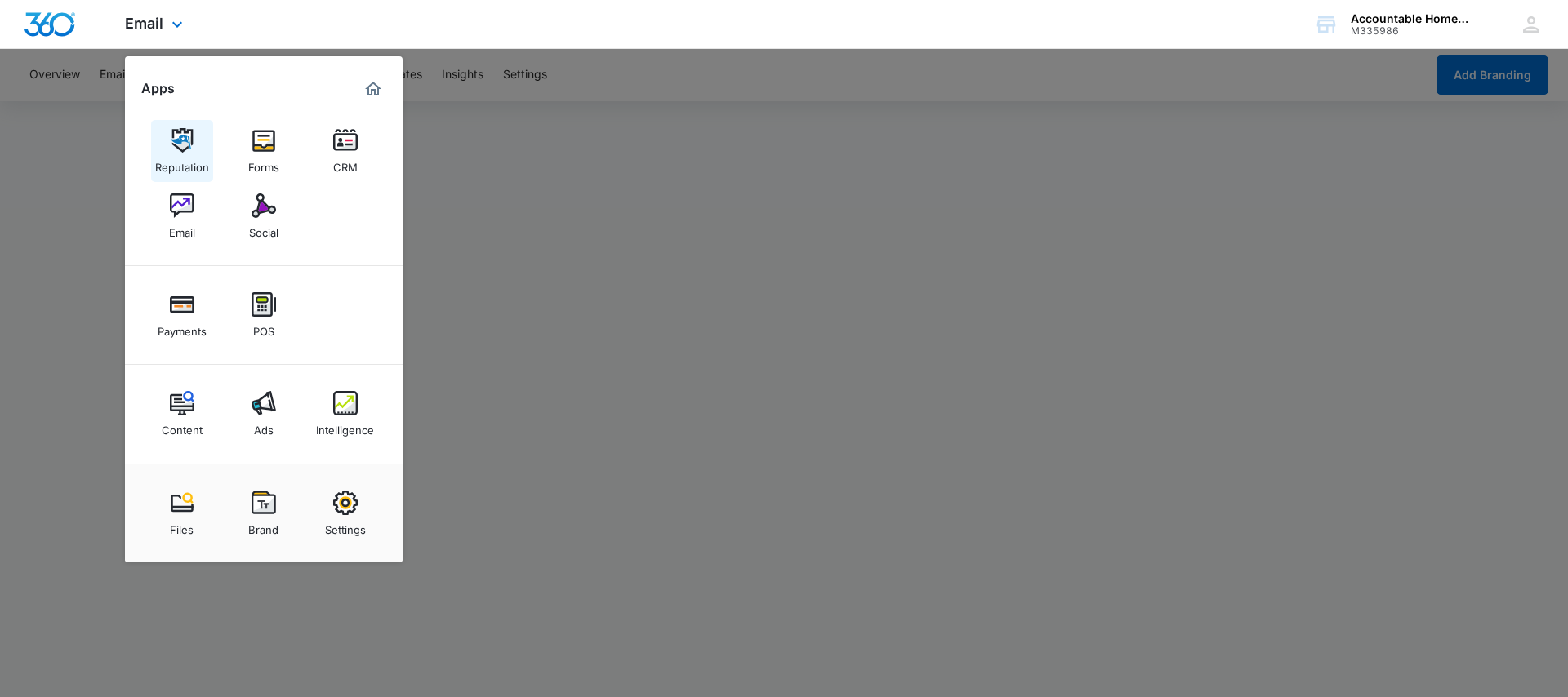
click at [193, 146] on link "Reputation" at bounding box center [181, 151] width 62 height 62
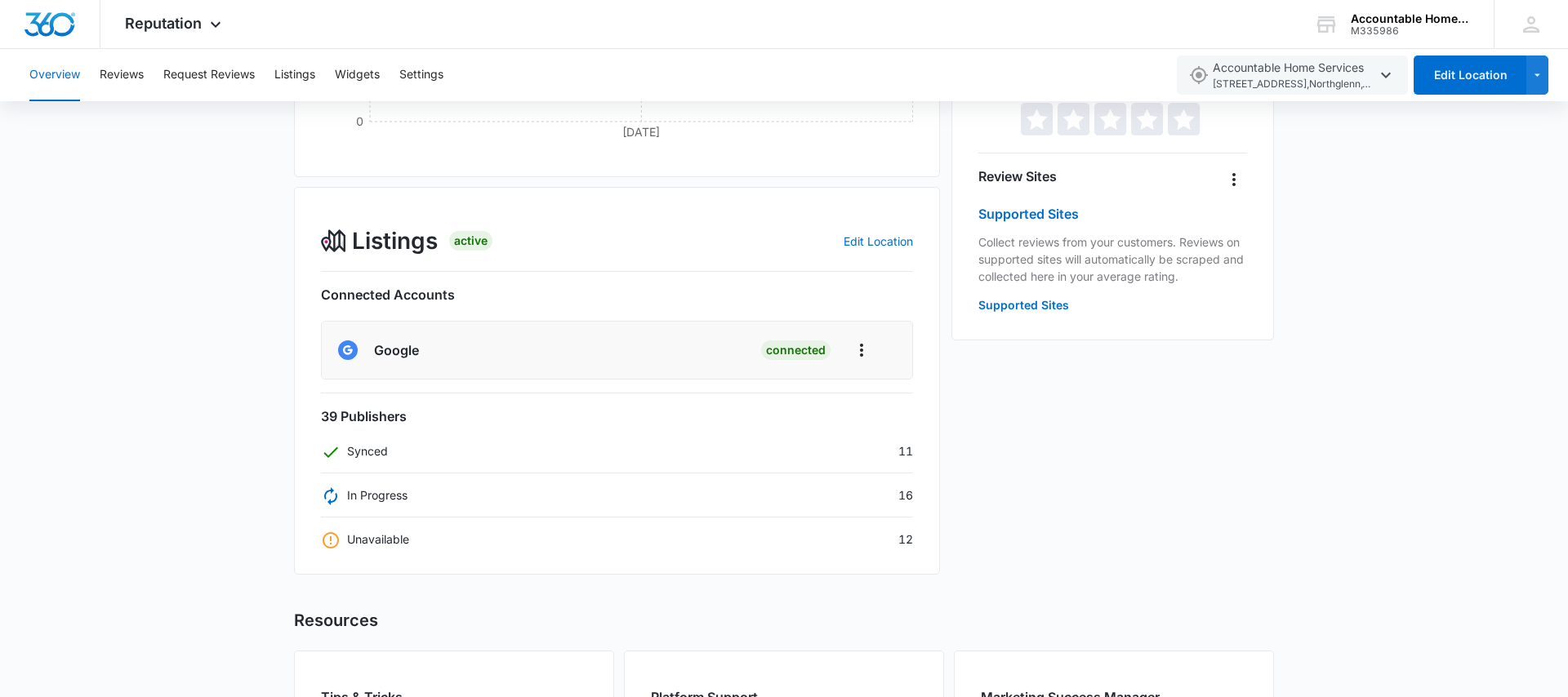
scroll to position [447, 0]
click at [264, 288] on div "Overview Total Reviews Filters [DATE] - [DATE] 0 [DATE] 0 1 2 3 4 Listings Acti…" at bounding box center [784, 324] width 1568 height 1236
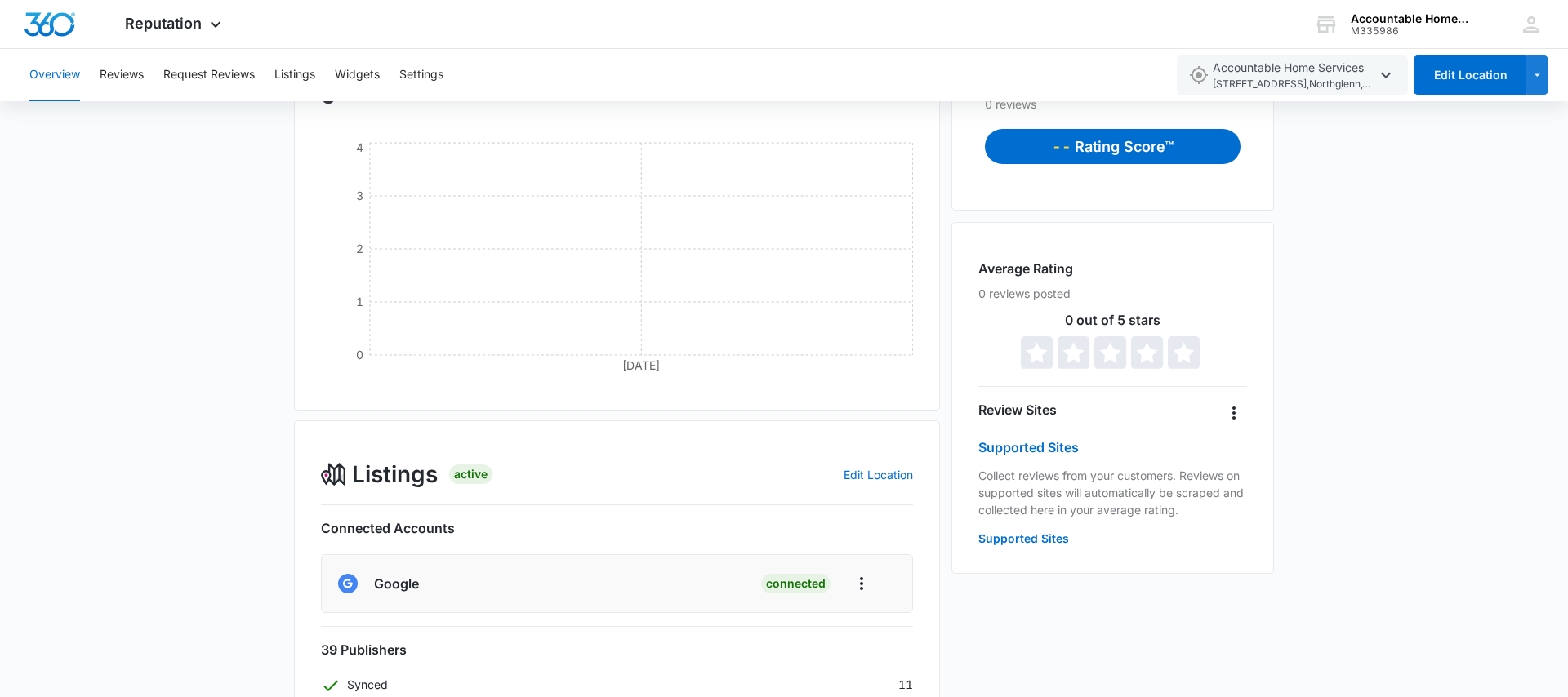
scroll to position [0, 0]
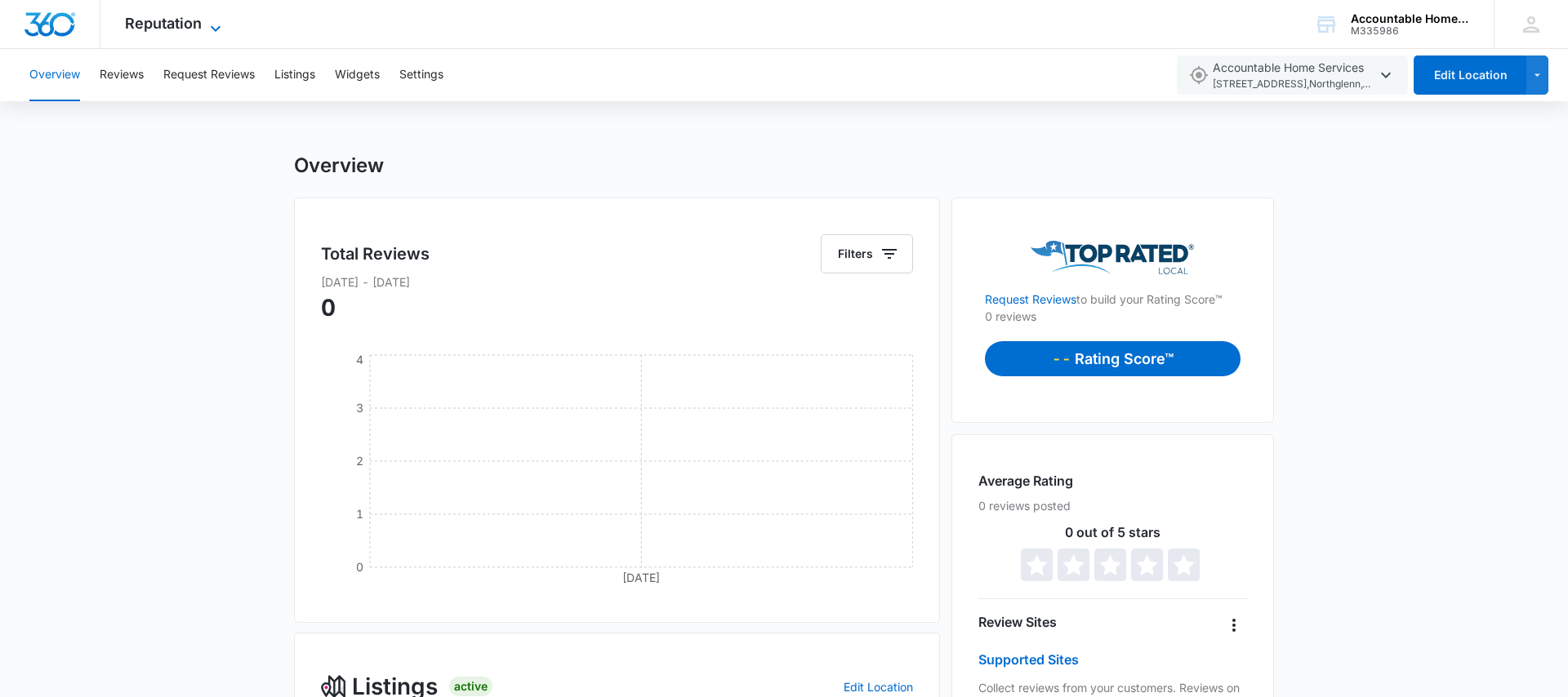
click at [168, 26] on span "Reputation" at bounding box center [163, 23] width 76 height 17
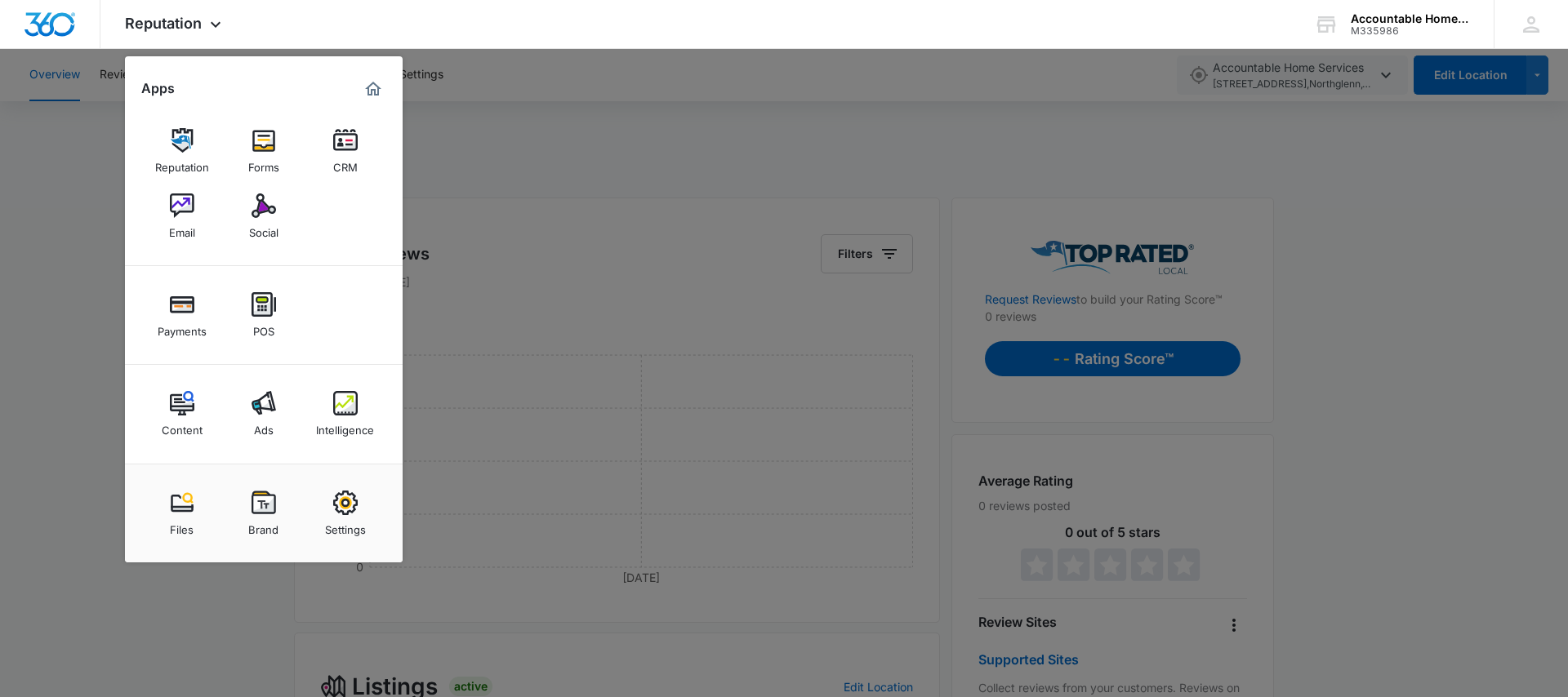
click at [97, 234] on div at bounding box center [784, 348] width 1568 height 697
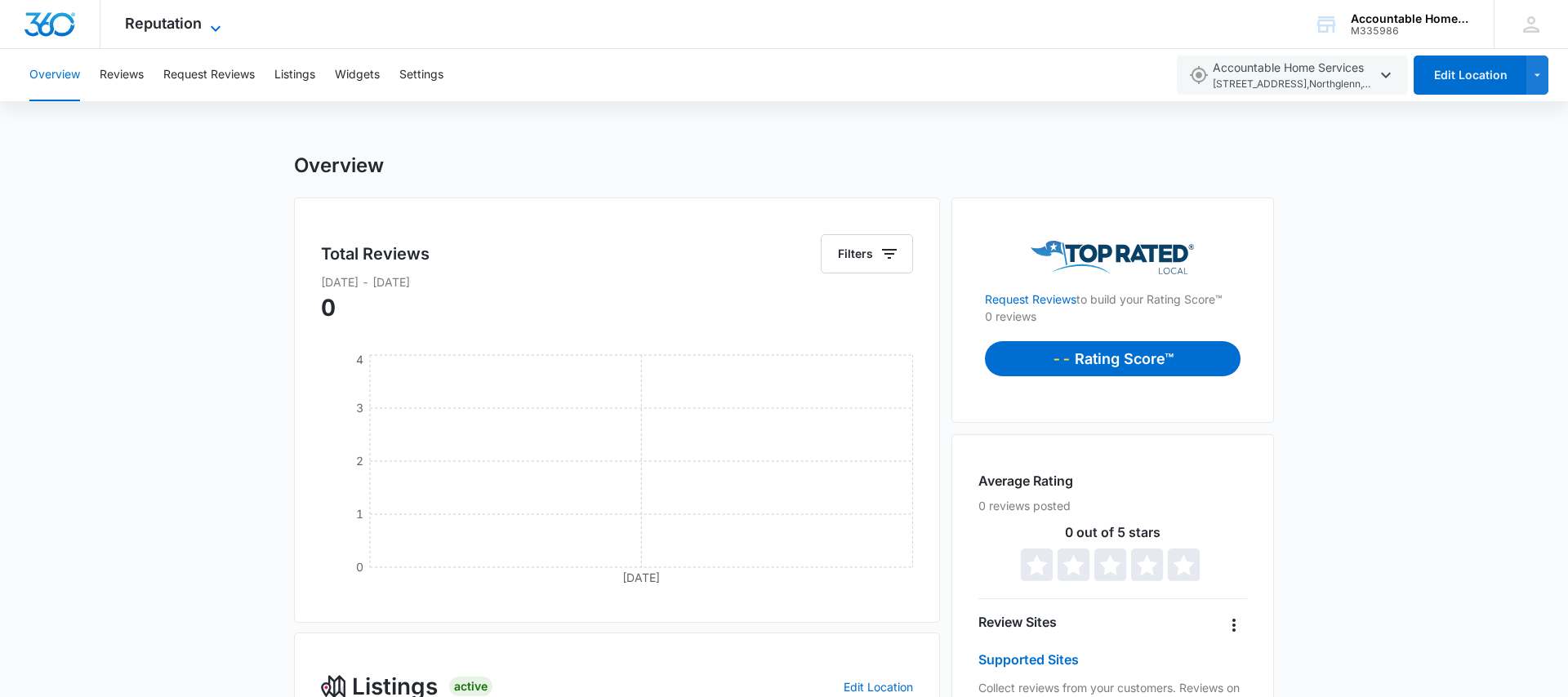
click at [189, 18] on span "Reputation" at bounding box center [163, 23] width 76 height 17
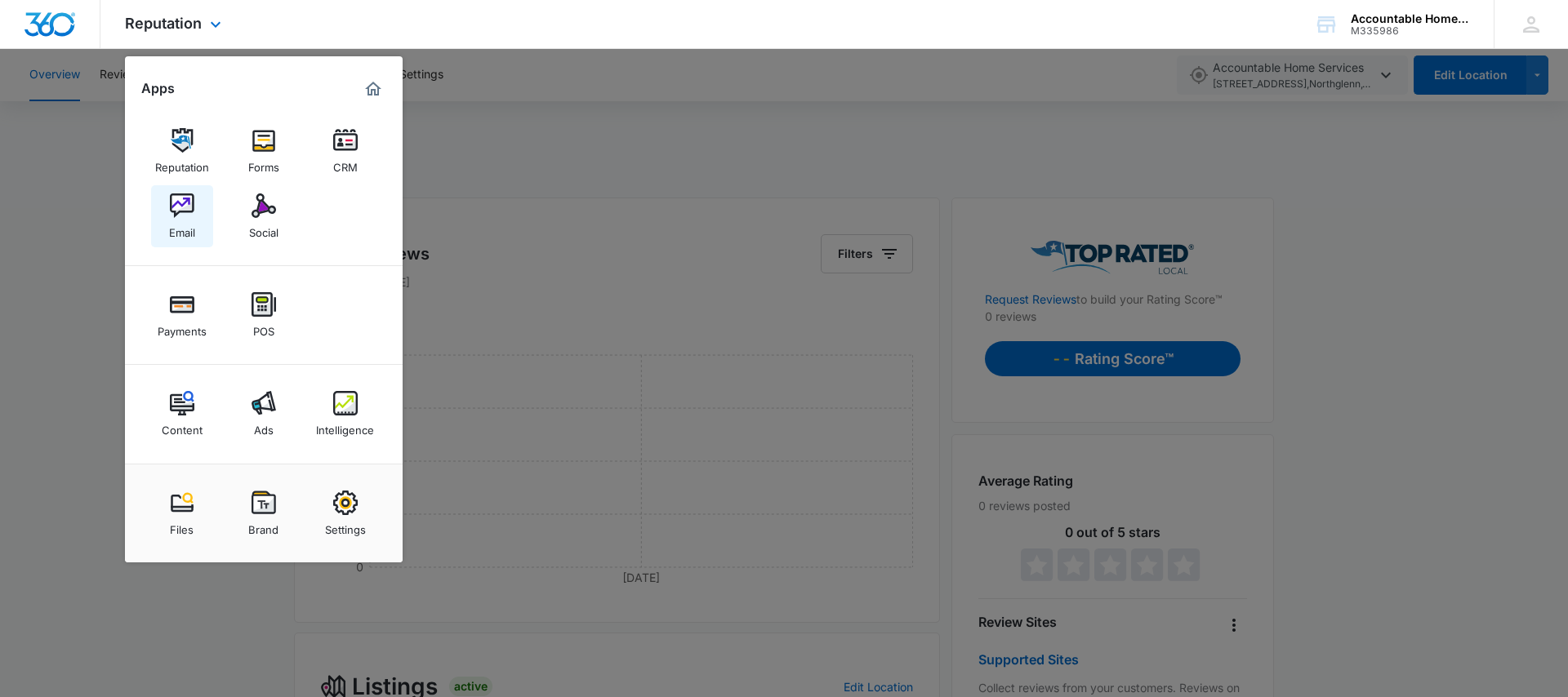
click at [177, 210] on img at bounding box center [181, 205] width 25 height 25
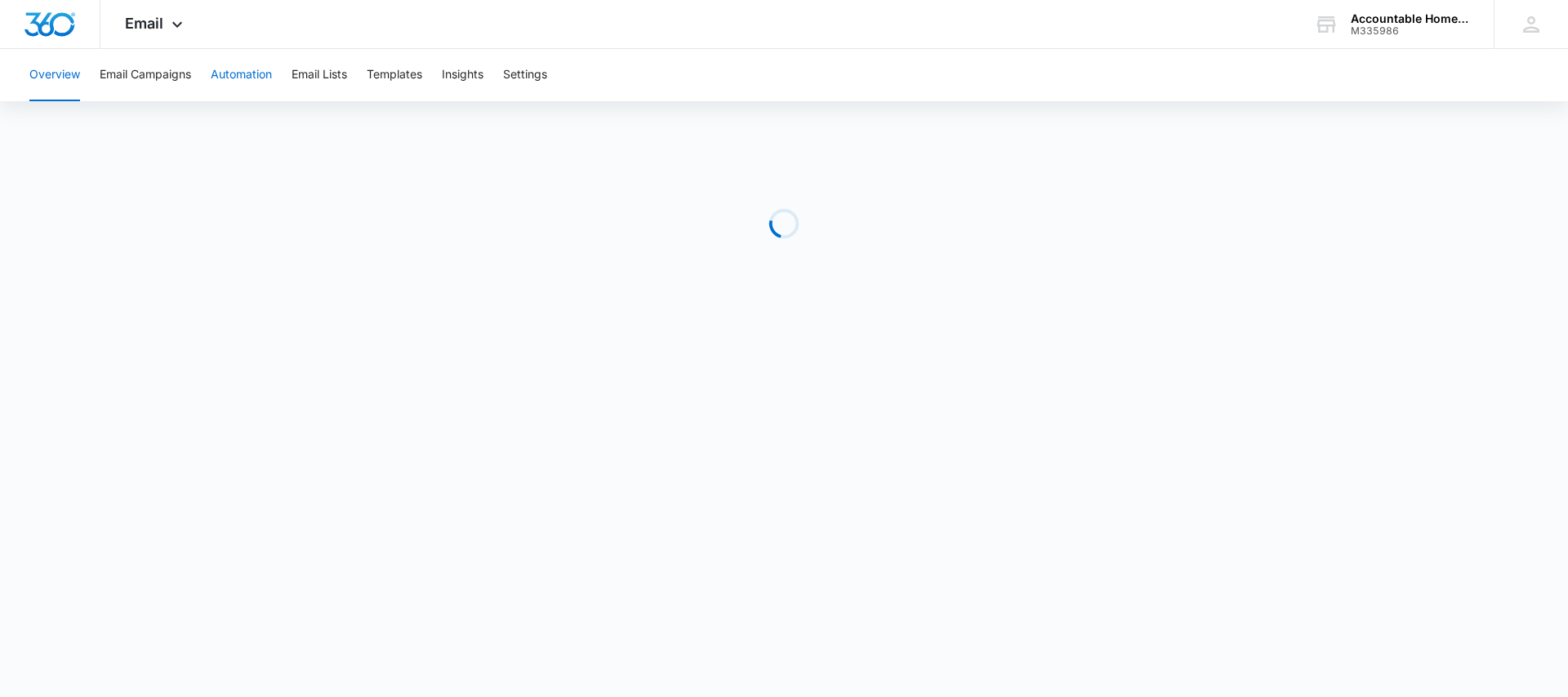
click at [255, 73] on button "Automation" at bounding box center [241, 74] width 61 height 53
